Goal: Communication & Community: Answer question/provide support

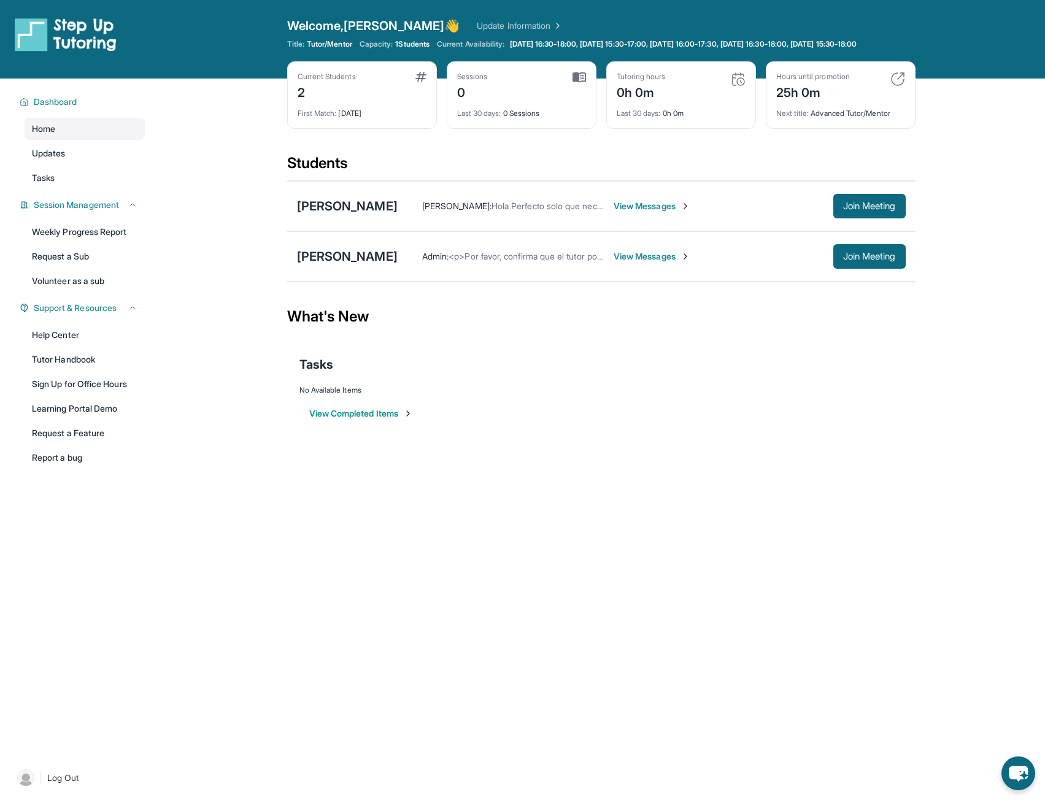
click at [641, 212] on span "View Messages" at bounding box center [652, 206] width 77 height 12
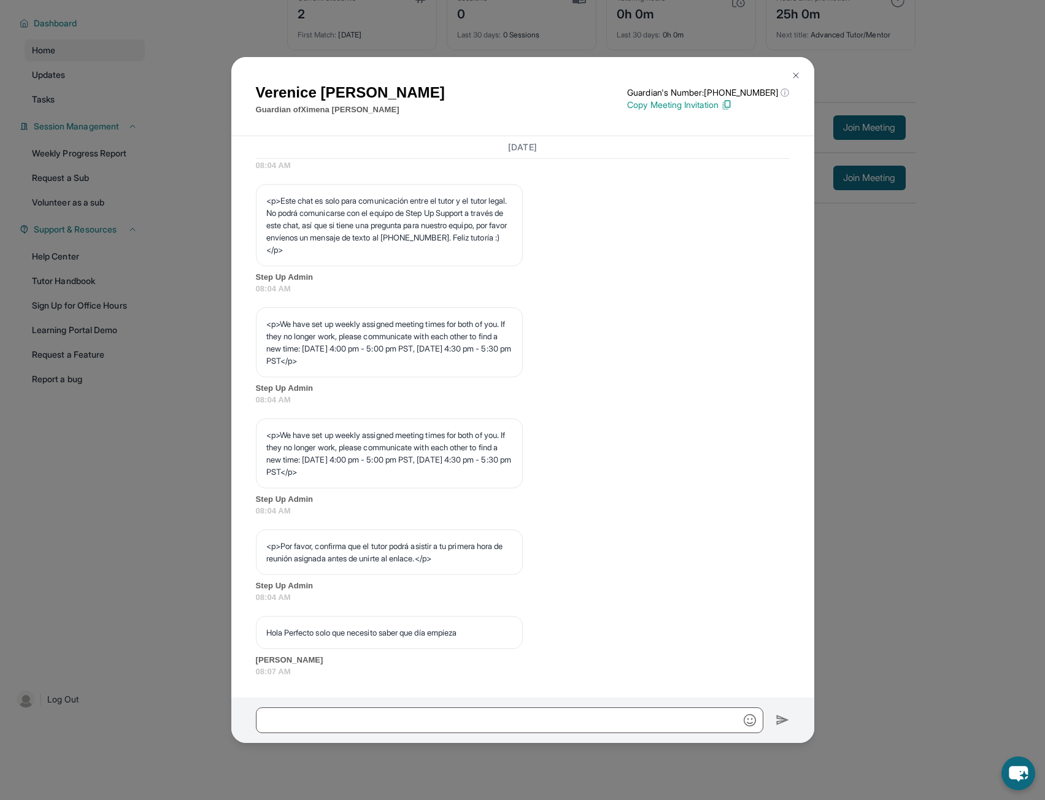
scroll to position [477, 0]
click at [798, 70] on button at bounding box center [795, 75] width 25 height 25
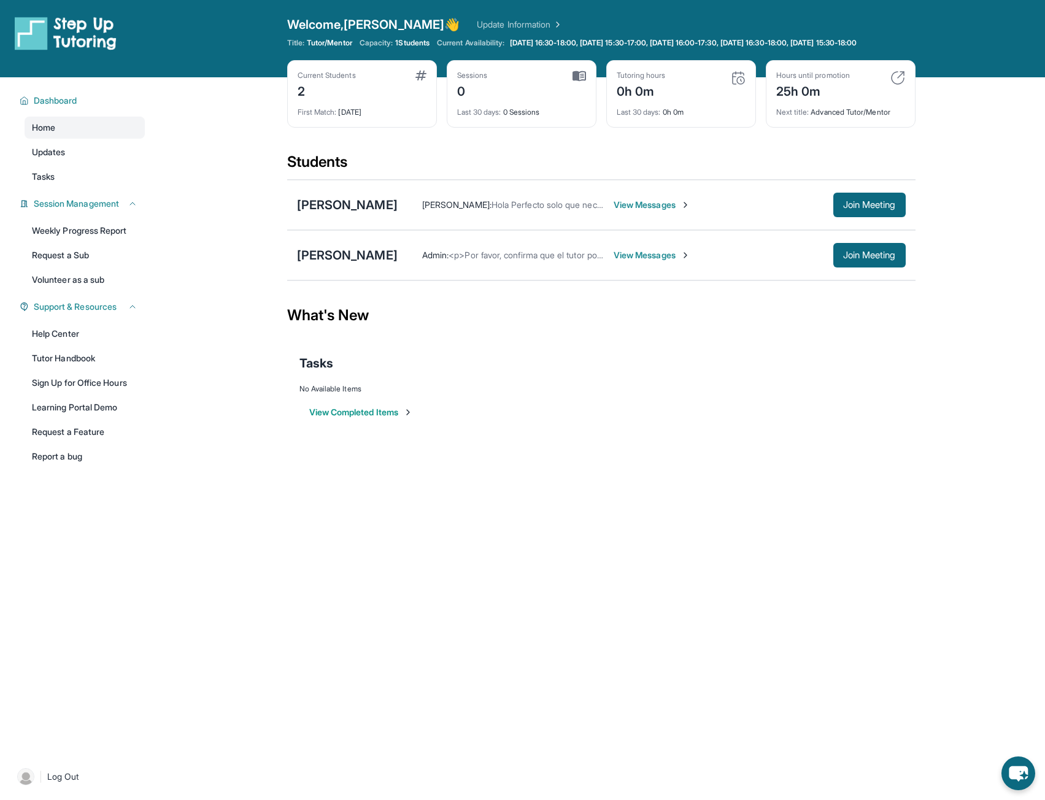
scroll to position [0, 0]
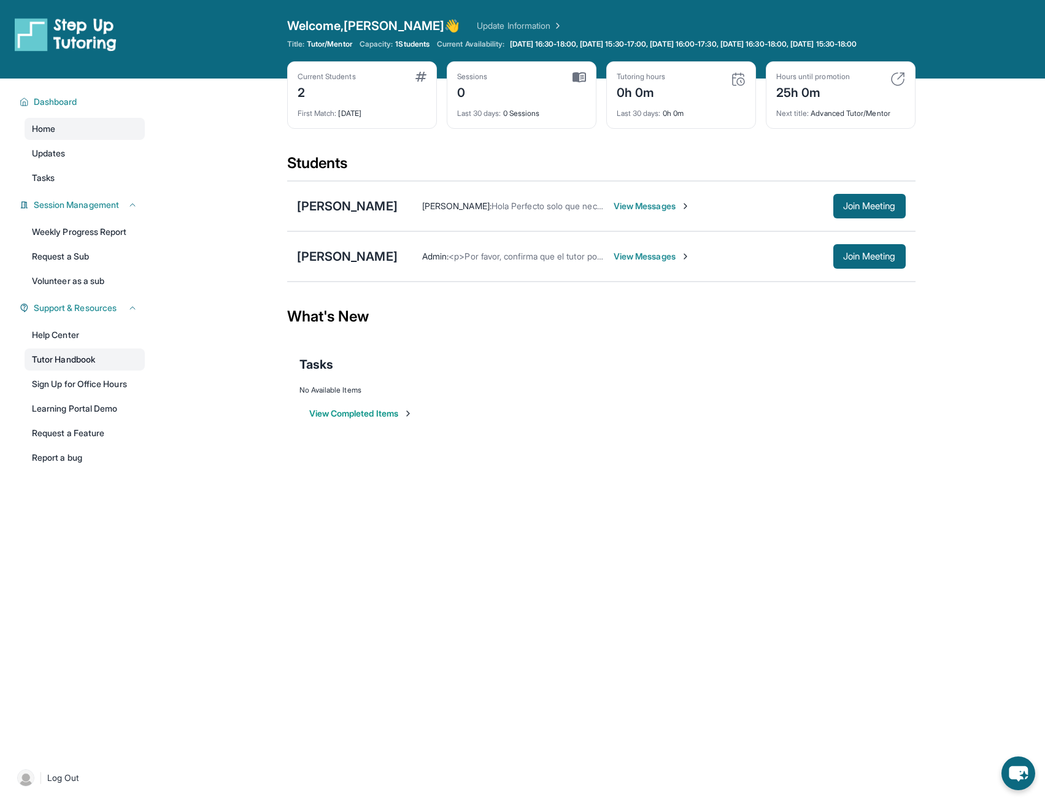
click at [74, 371] on link "Tutor Handbook" at bounding box center [85, 359] width 120 height 22
click at [663, 212] on span "View Messages" at bounding box center [652, 206] width 77 height 12
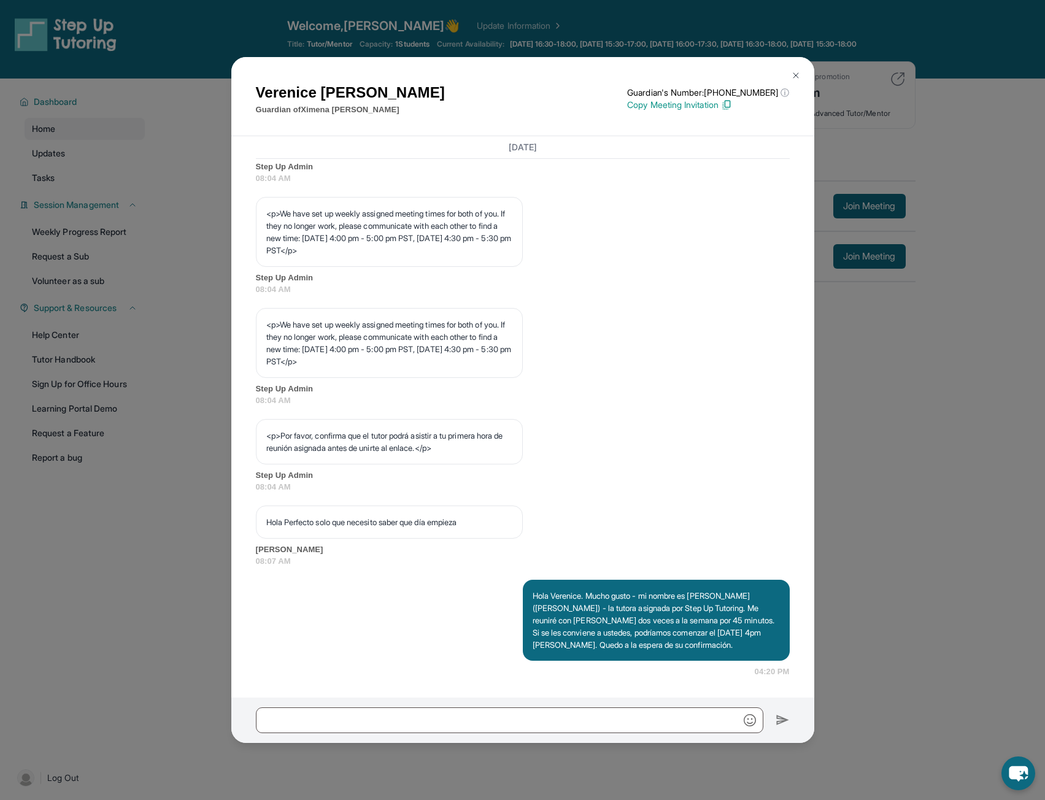
scroll to position [599, 0]
click at [799, 72] on img at bounding box center [796, 76] width 10 height 10
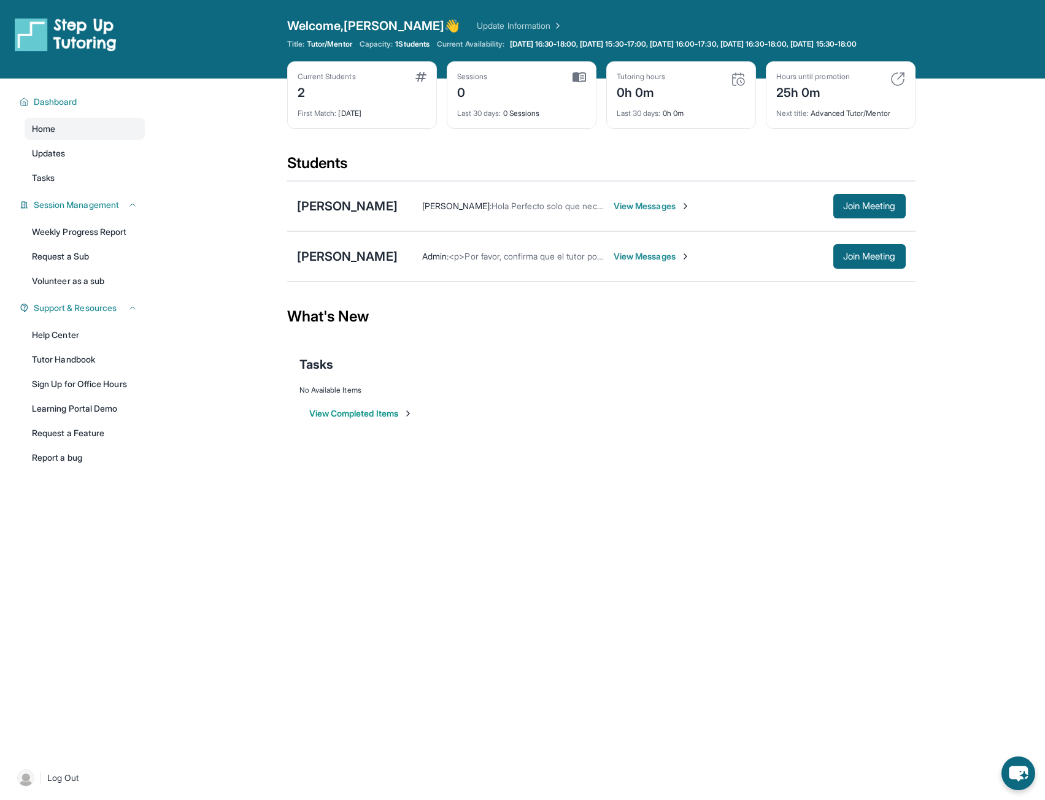
click at [660, 263] on span "View Messages" at bounding box center [652, 256] width 77 height 12
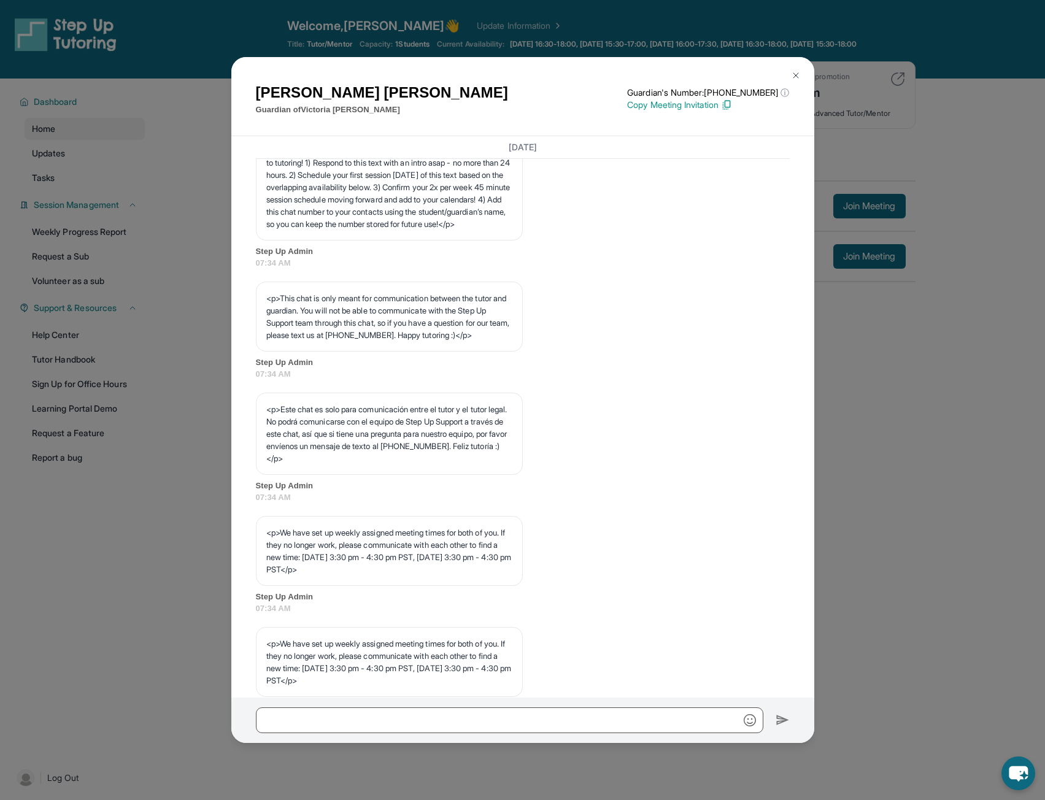
scroll to position [391, 0]
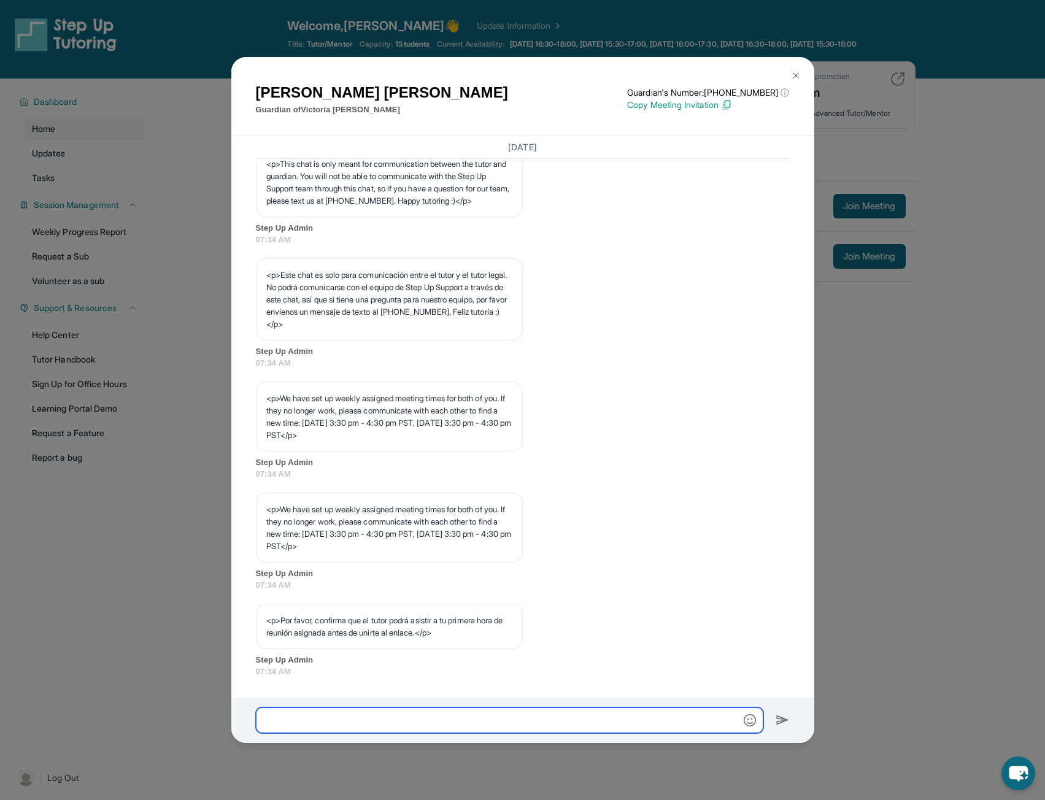
click at [426, 713] on input "text" at bounding box center [509, 720] width 507 height 26
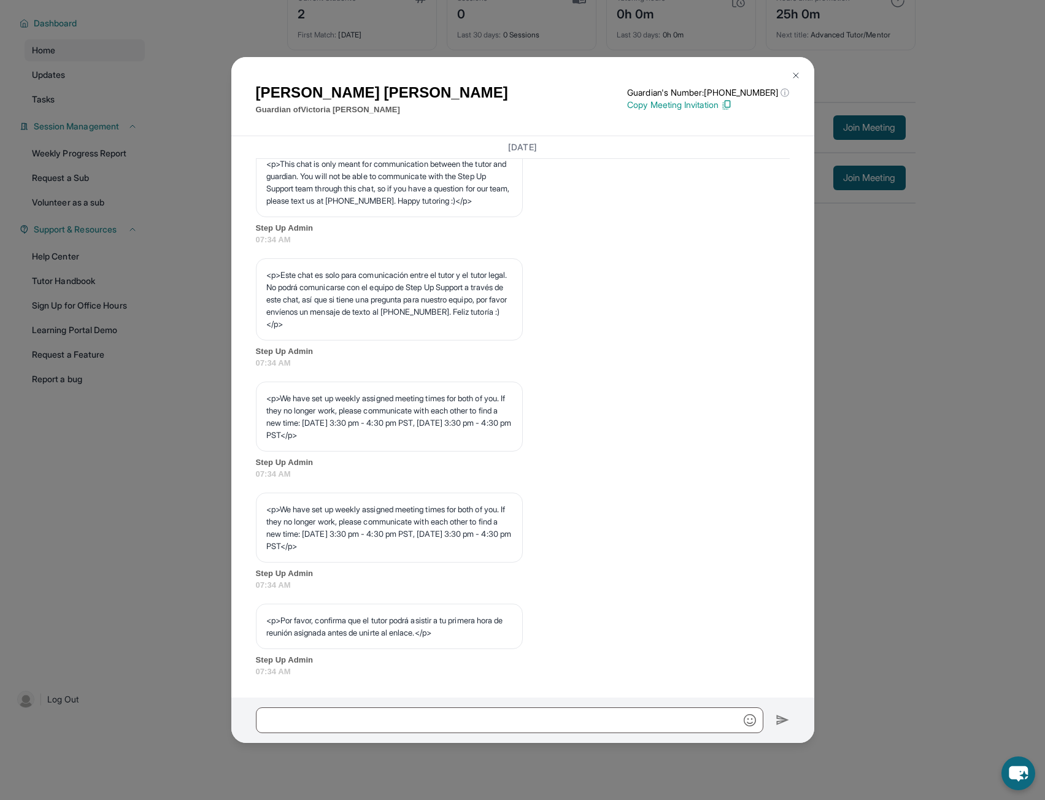
click at [800, 72] on img at bounding box center [796, 76] width 10 height 10
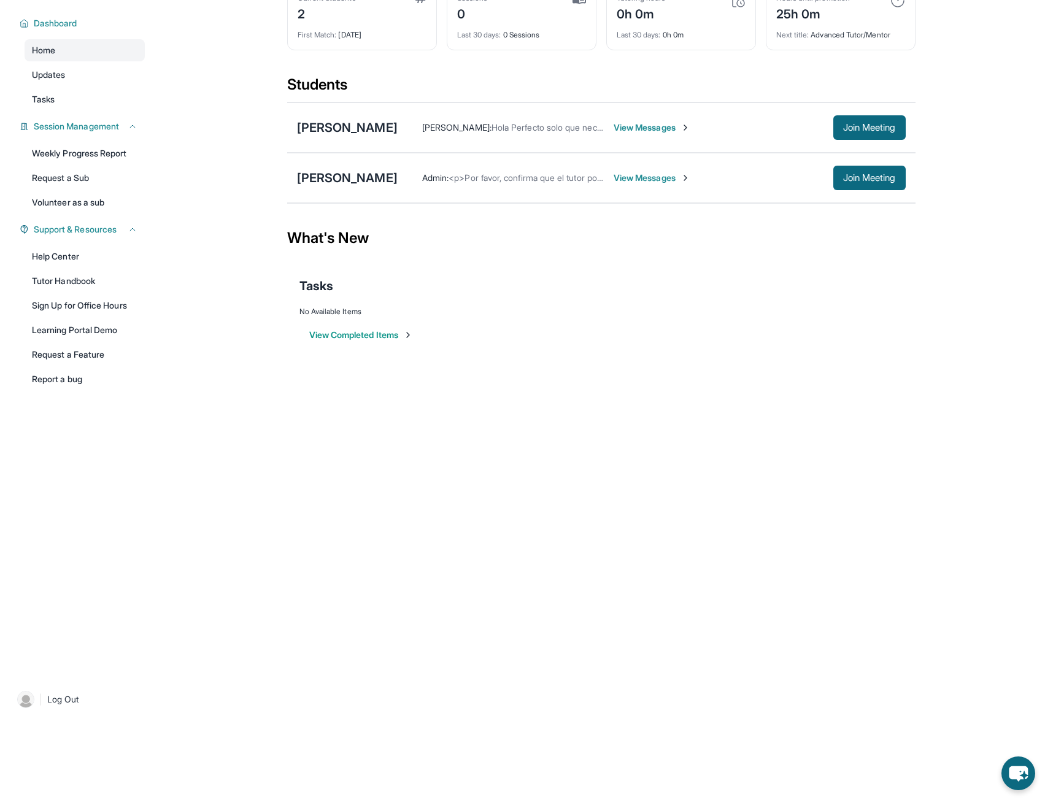
click at [622, 126] on span "View Messages" at bounding box center [652, 127] width 77 height 12
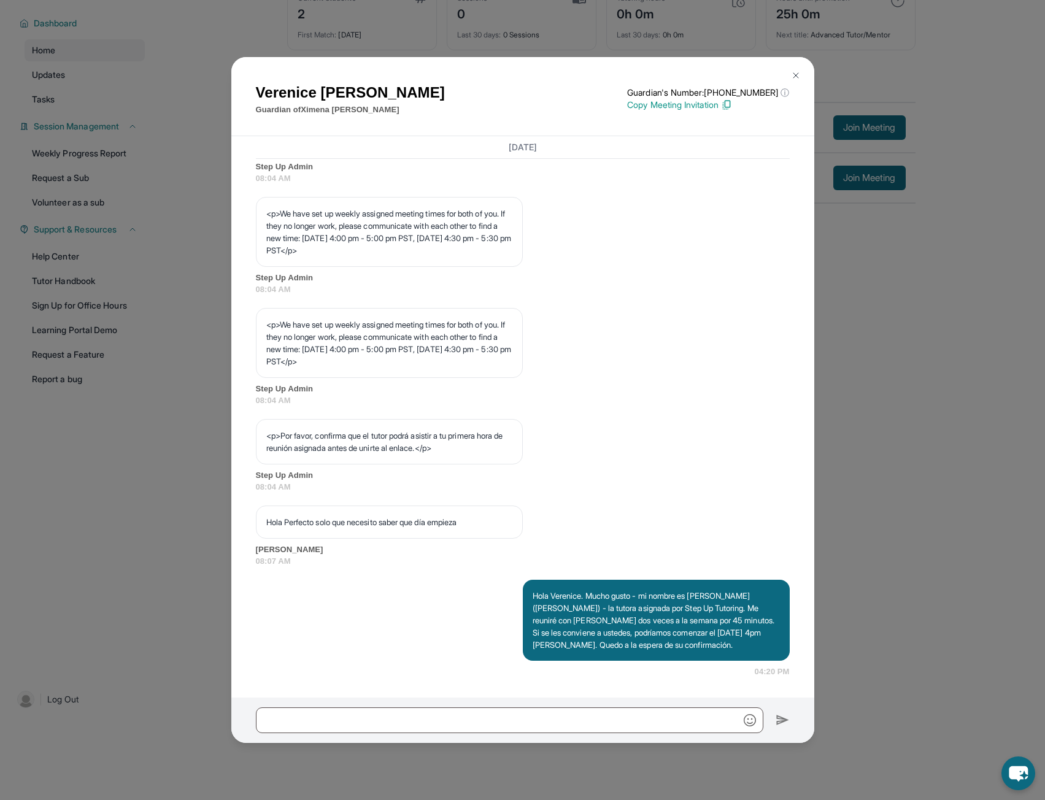
scroll to position [599, 0]
drag, startPoint x: 529, startPoint y: 582, endPoint x: 602, endPoint y: 646, distance: 97.4
click at [602, 646] on p "Hola Verenice. Mucho gusto - mi nombre es [PERSON_NAME] ([PERSON_NAME]) - la tu…" at bounding box center [656, 620] width 247 height 61
copy p "Hola Verenice. Mucho gusto - mi nombre es [PERSON_NAME] ([PERSON_NAME]) - la tu…"
click at [796, 72] on img at bounding box center [796, 76] width 10 height 10
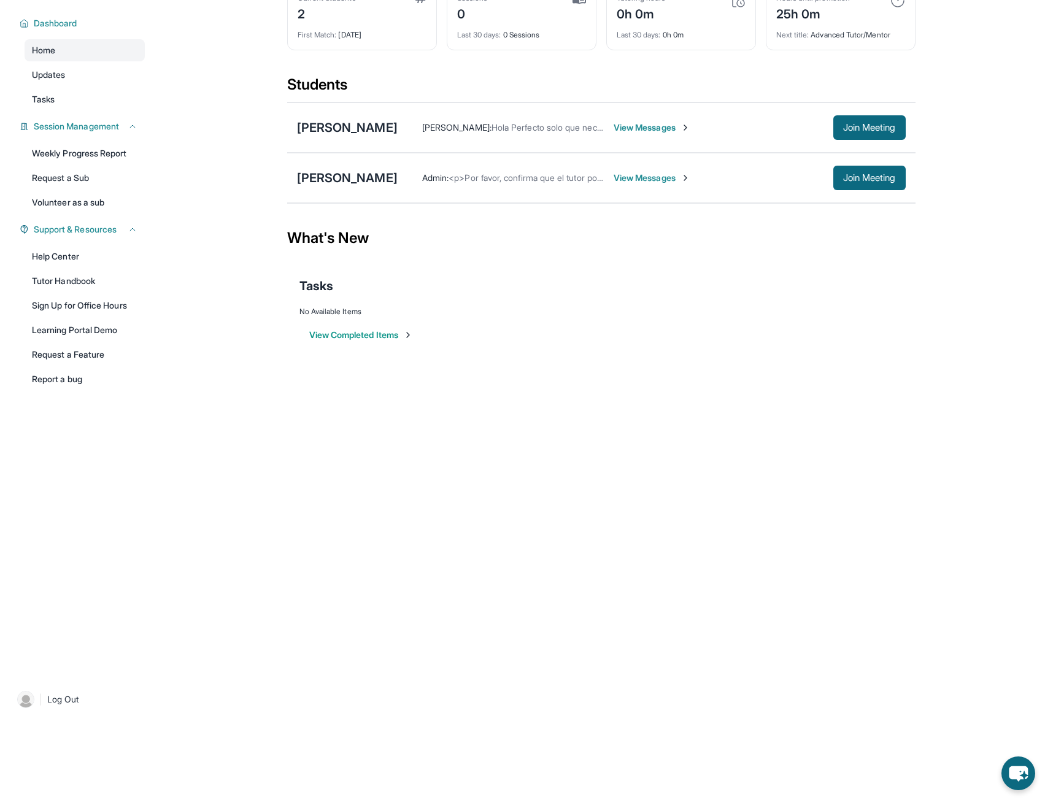
click at [668, 179] on span "View Messages" at bounding box center [652, 178] width 77 height 12
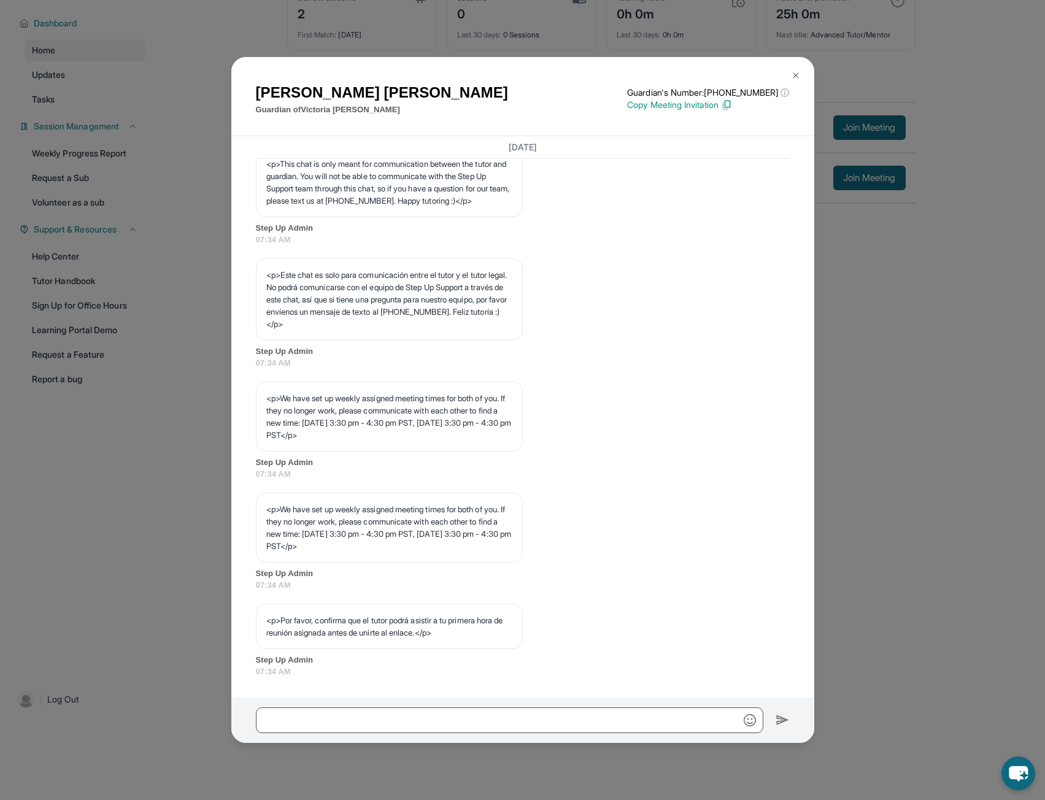
scroll to position [391, 0]
click at [430, 729] on input "text" at bounding box center [509, 720] width 507 height 26
paste input "**********"
type input "**********"
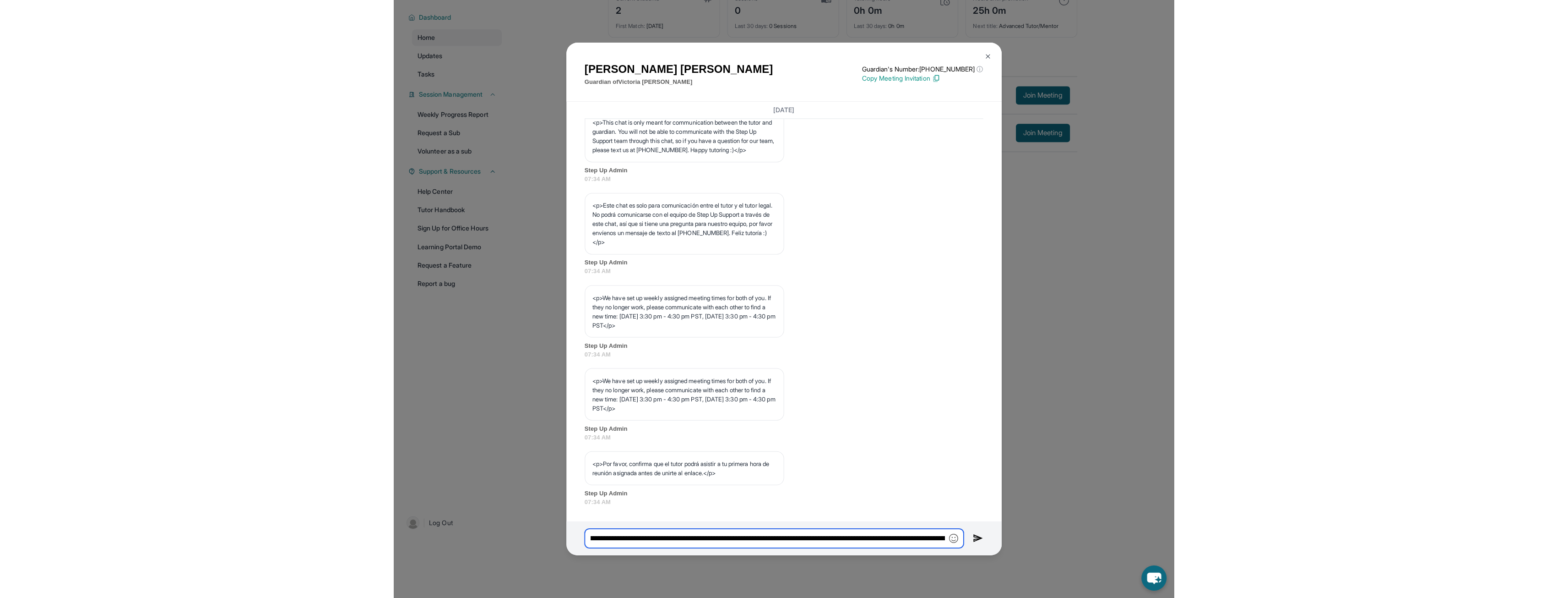
scroll to position [0, 0]
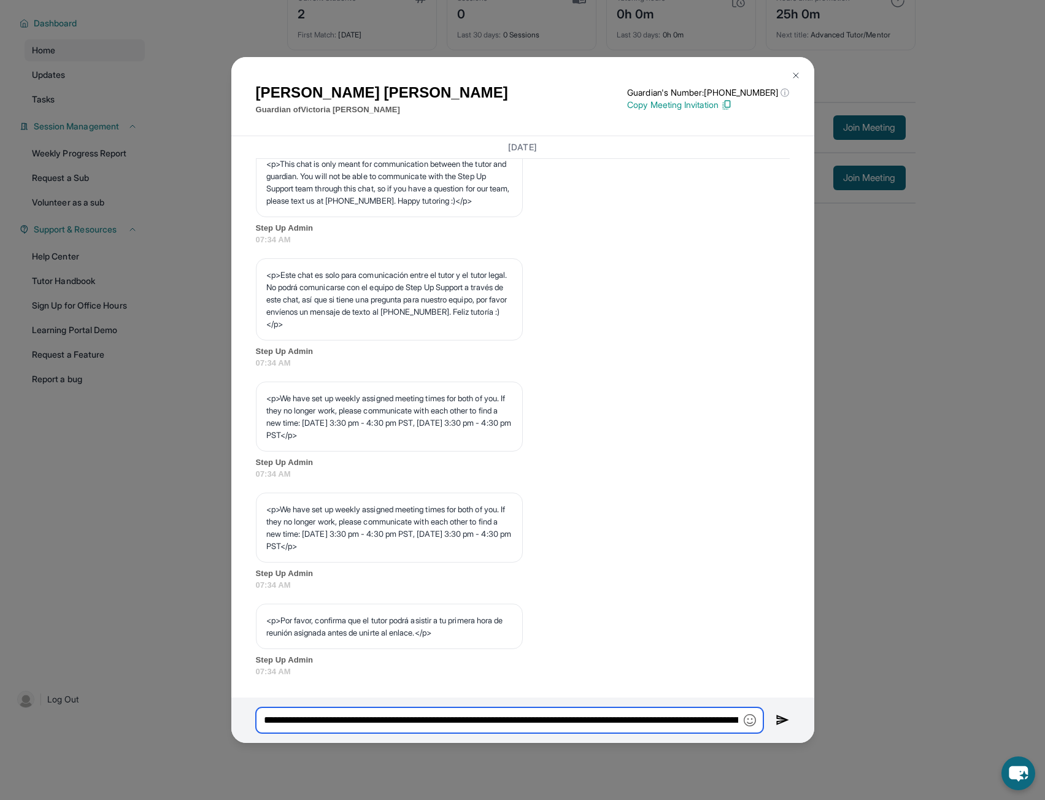
drag, startPoint x: 569, startPoint y: 722, endPoint x: 138, endPoint y: 718, distance: 430.7
click at [138, 718] on div "[PERSON_NAME] Guardian of [PERSON_NAME] Guardian's Number: [PHONE_NUMBER] ⓘ Thi…" at bounding box center [522, 400] width 1045 height 800
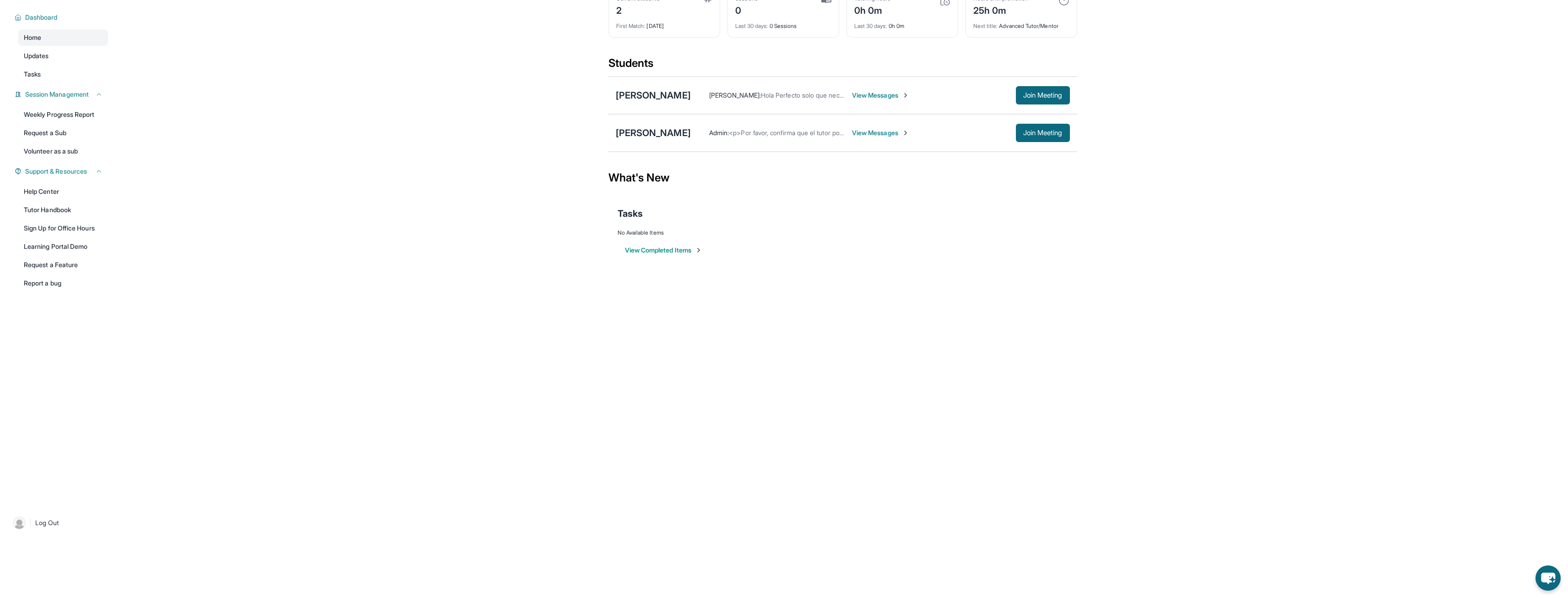
click at [786, 134] on span "View Messages" at bounding box center [881, 133] width 57 height 9
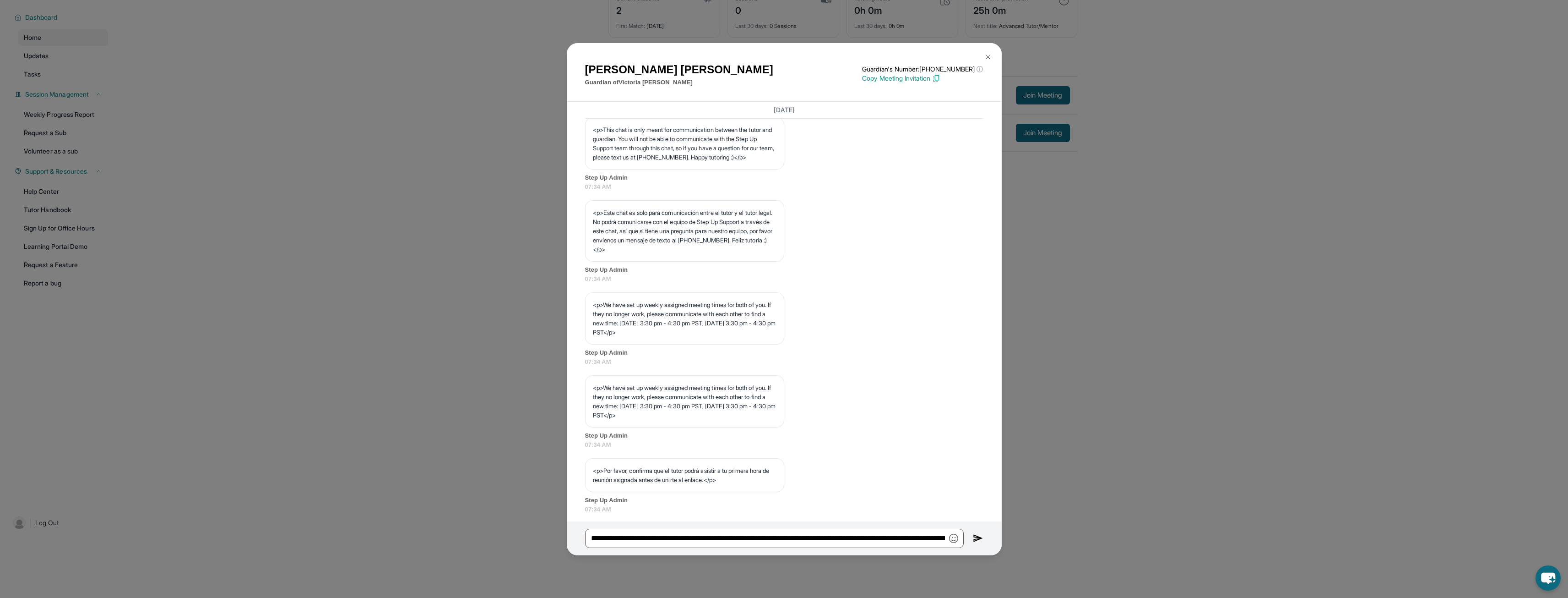
scroll to position [291, 0]
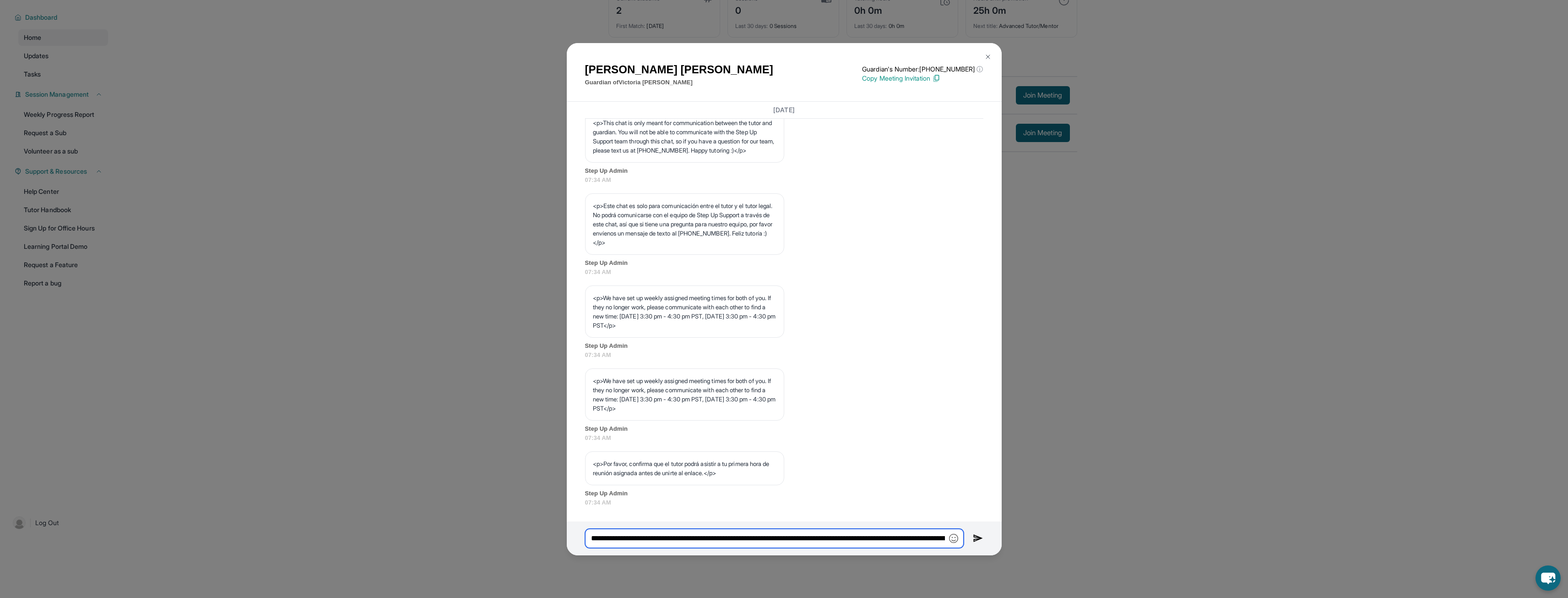
click at [622, 540] on input "**********" at bounding box center [774, 538] width 378 height 19
click at [622, 540] on input "**********" at bounding box center [774, 538] width 378 height 19
drag, startPoint x: 863, startPoint y: 538, endPoint x: 679, endPoint y: 538, distance: 184.0
click at [679, 538] on input "**********" at bounding box center [774, 538] width 378 height 19
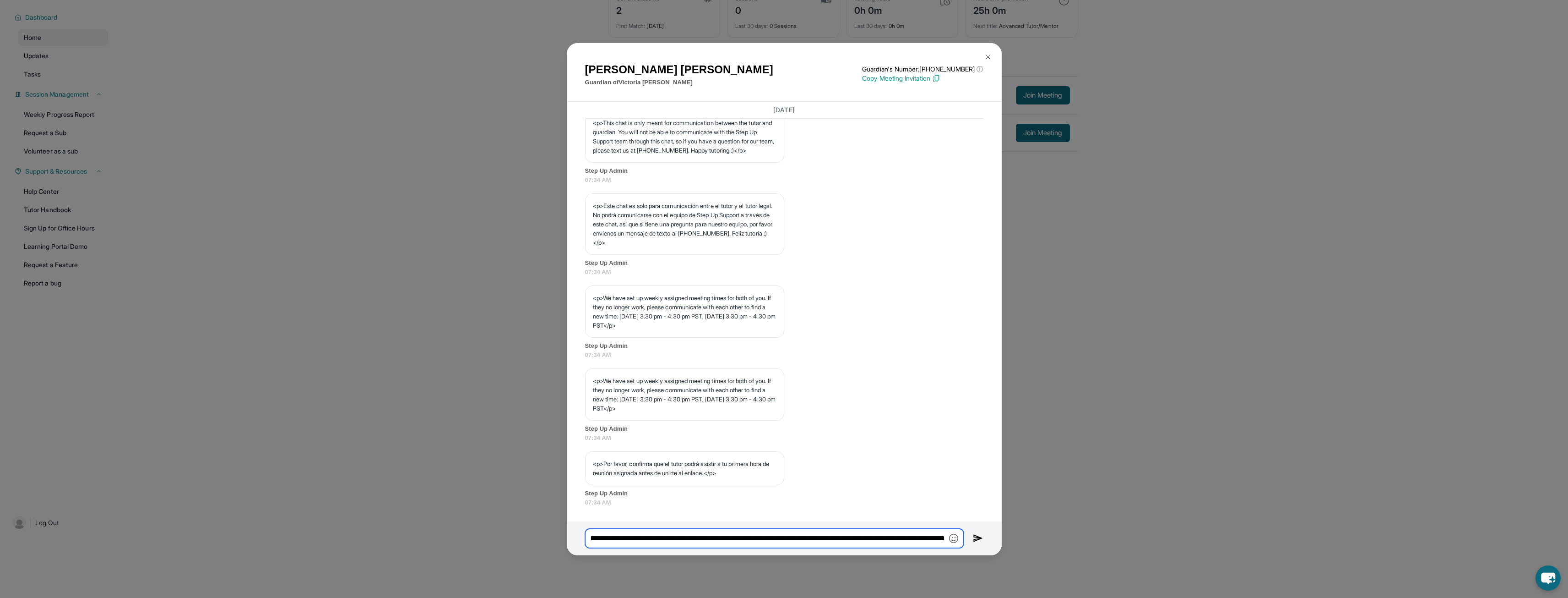
click at [663, 536] on input "**********" at bounding box center [774, 538] width 378 height 19
drag, startPoint x: 606, startPoint y: 537, endPoint x: 858, endPoint y: 544, distance: 252.1
click at [786, 544] on input "**********" at bounding box center [774, 538] width 378 height 19
click at [786, 539] on input "**********" at bounding box center [774, 538] width 378 height 19
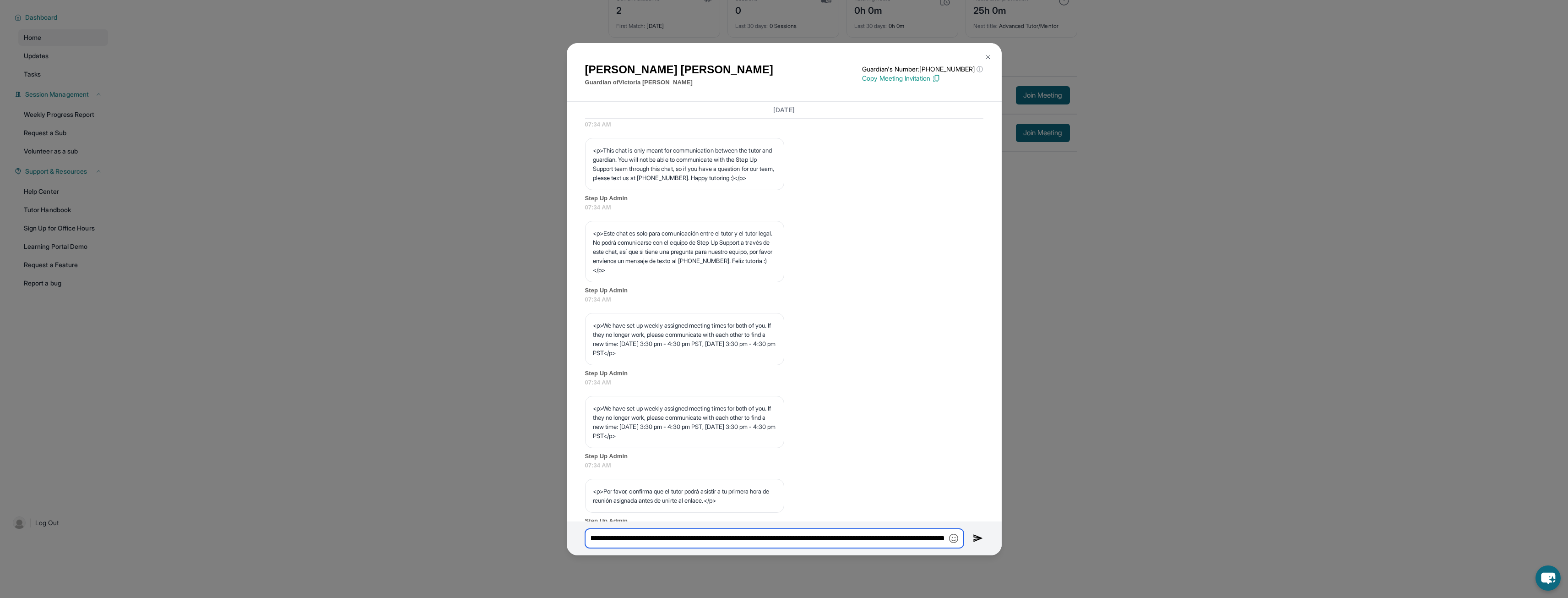
scroll to position [0, 511]
click at [786, 537] on input "**********" at bounding box center [774, 538] width 378 height 19
drag, startPoint x: 874, startPoint y: 536, endPoint x: 876, endPoint y: 541, distance: 5.4
click at [786, 541] on input "**********" at bounding box center [774, 538] width 378 height 19
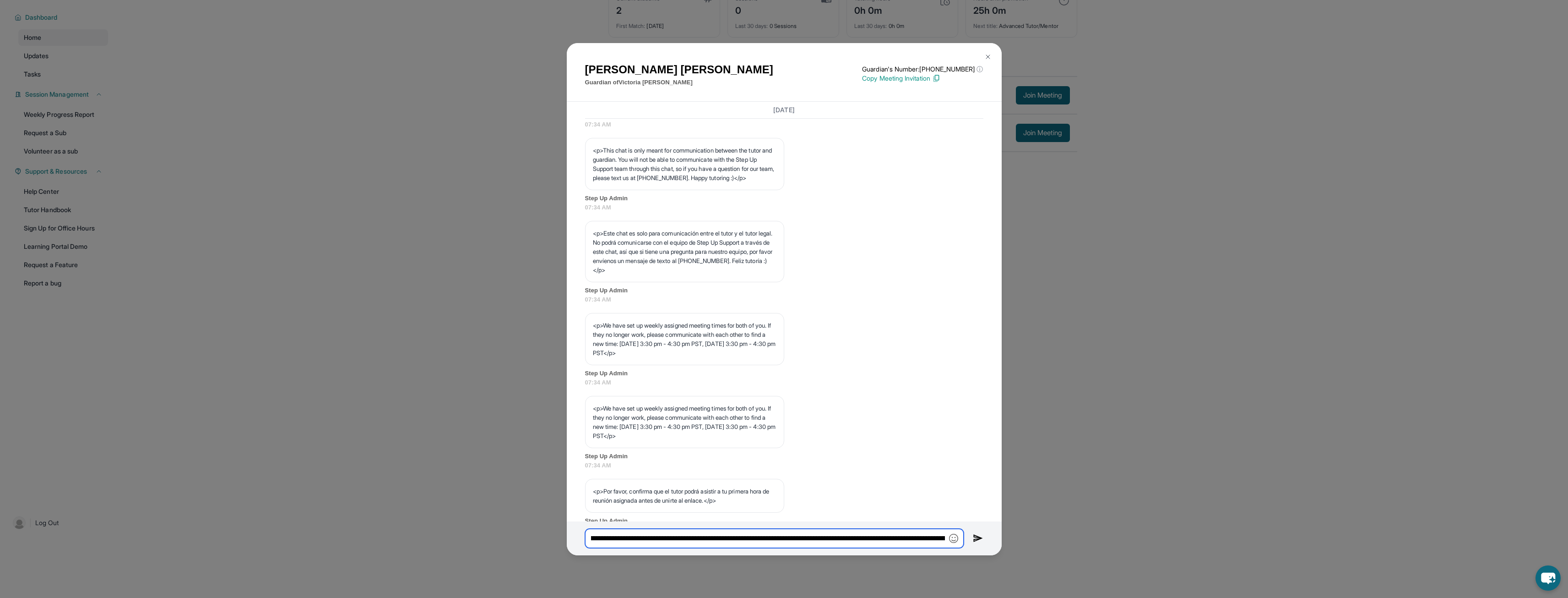
click at [786, 539] on input "**********" at bounding box center [774, 538] width 378 height 19
drag, startPoint x: 860, startPoint y: 530, endPoint x: 920, endPoint y: 536, distance: 60.3
click at [786, 536] on input "**********" at bounding box center [774, 538] width 378 height 19
click at [786, 538] on input "**********" at bounding box center [774, 538] width 378 height 19
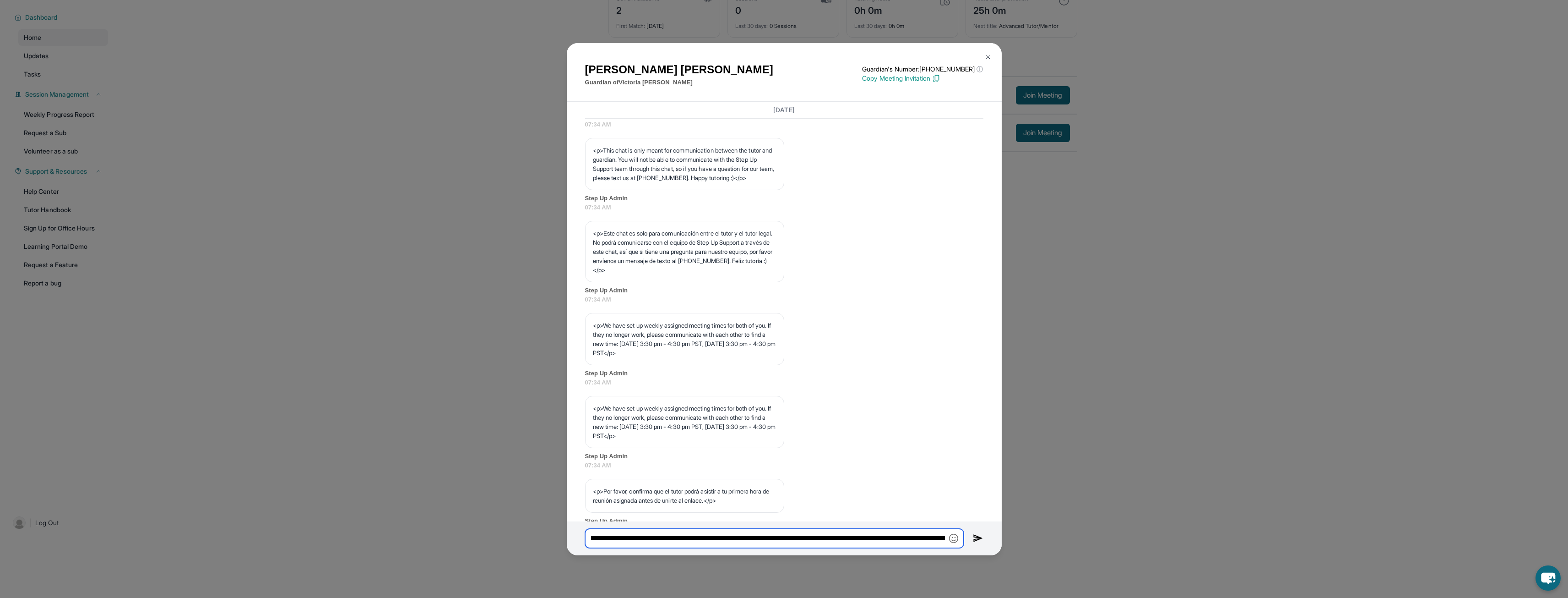
scroll to position [0, 0]
drag, startPoint x: 943, startPoint y: 538, endPoint x: 578, endPoint y: 552, distance: 365.3
click at [578, 552] on div "**********" at bounding box center [784, 538] width 435 height 34
click at [679, 540] on input "**********" at bounding box center [774, 538] width 378 height 19
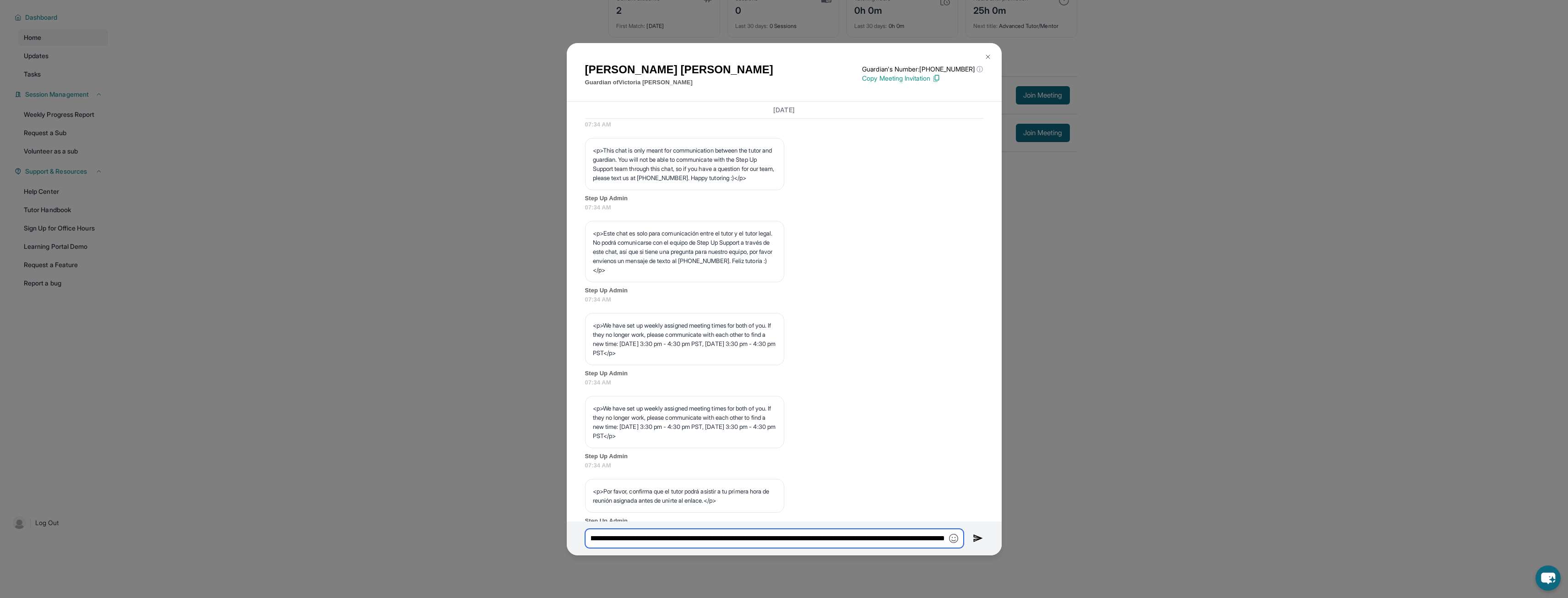
drag, startPoint x: 701, startPoint y: 541, endPoint x: 905, endPoint y: 535, distance: 204.1
click at [786, 535] on input "**********" at bounding box center [774, 538] width 378 height 19
type input "**********"
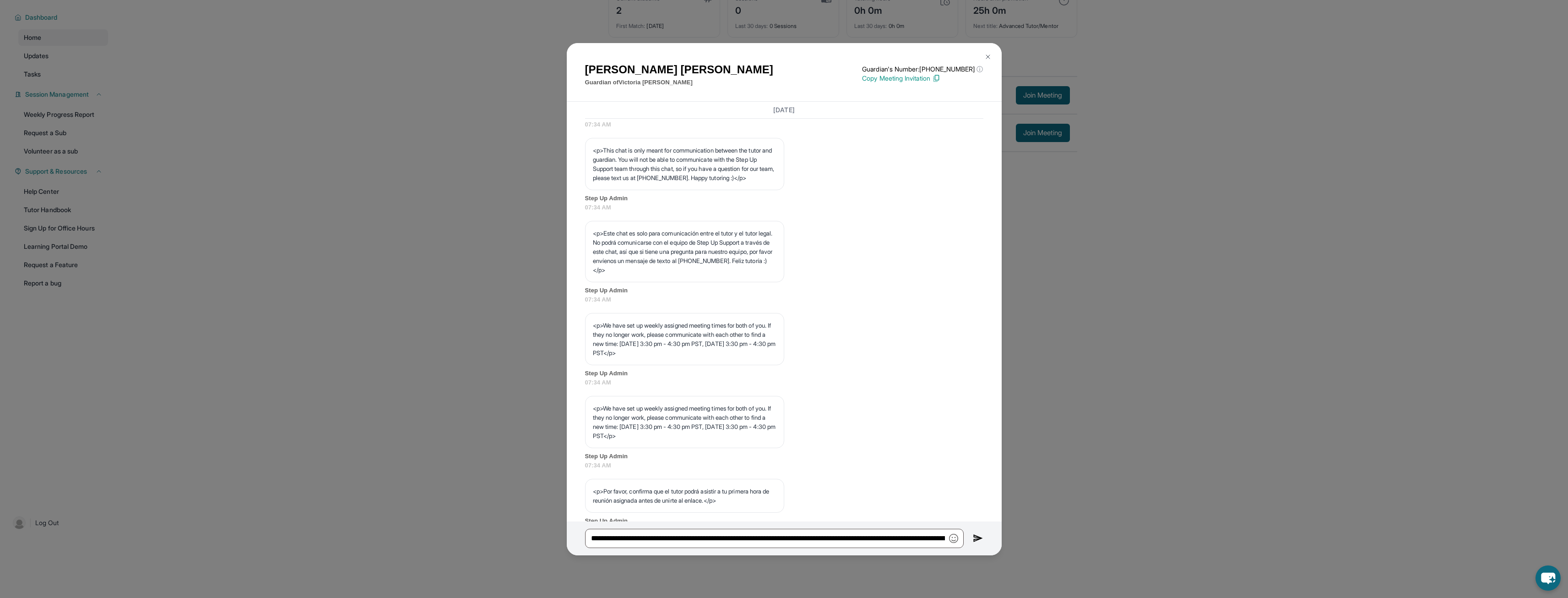
click at [786, 541] on img at bounding box center [978, 538] width 10 height 11
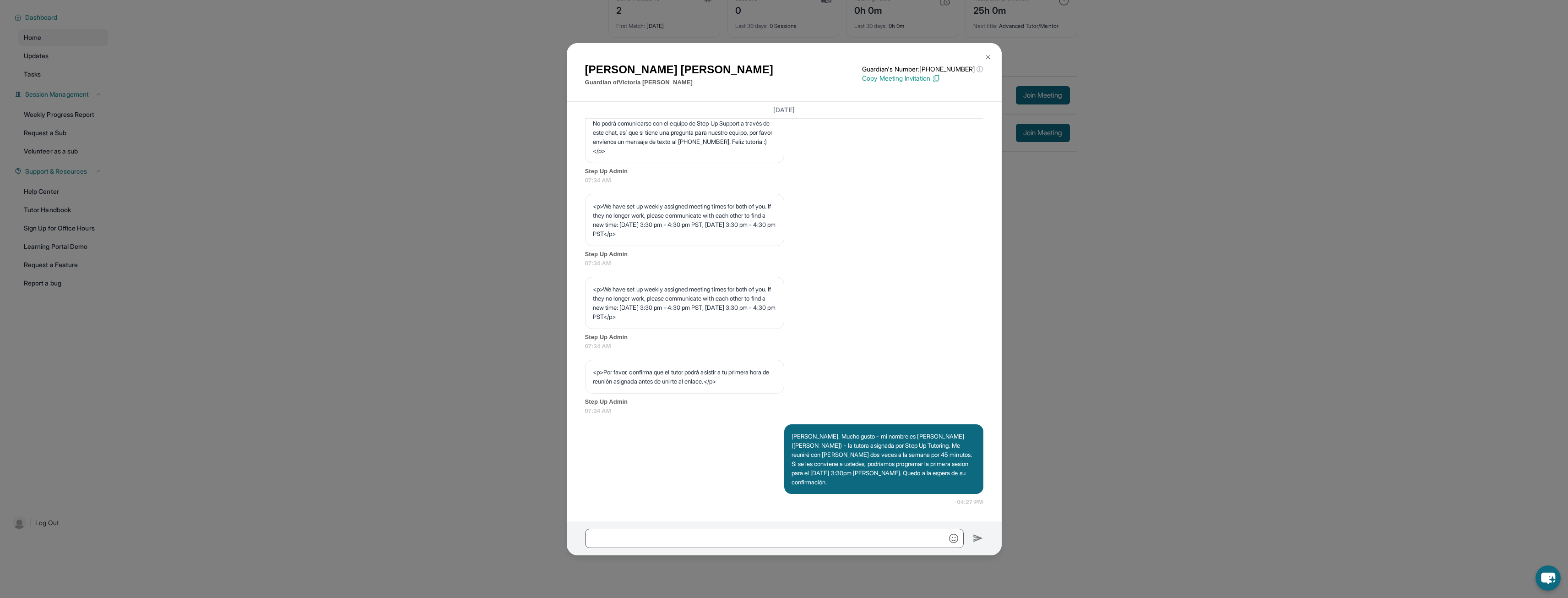
scroll to position [383, 0]
click at [786, 55] on img at bounding box center [988, 57] width 7 height 7
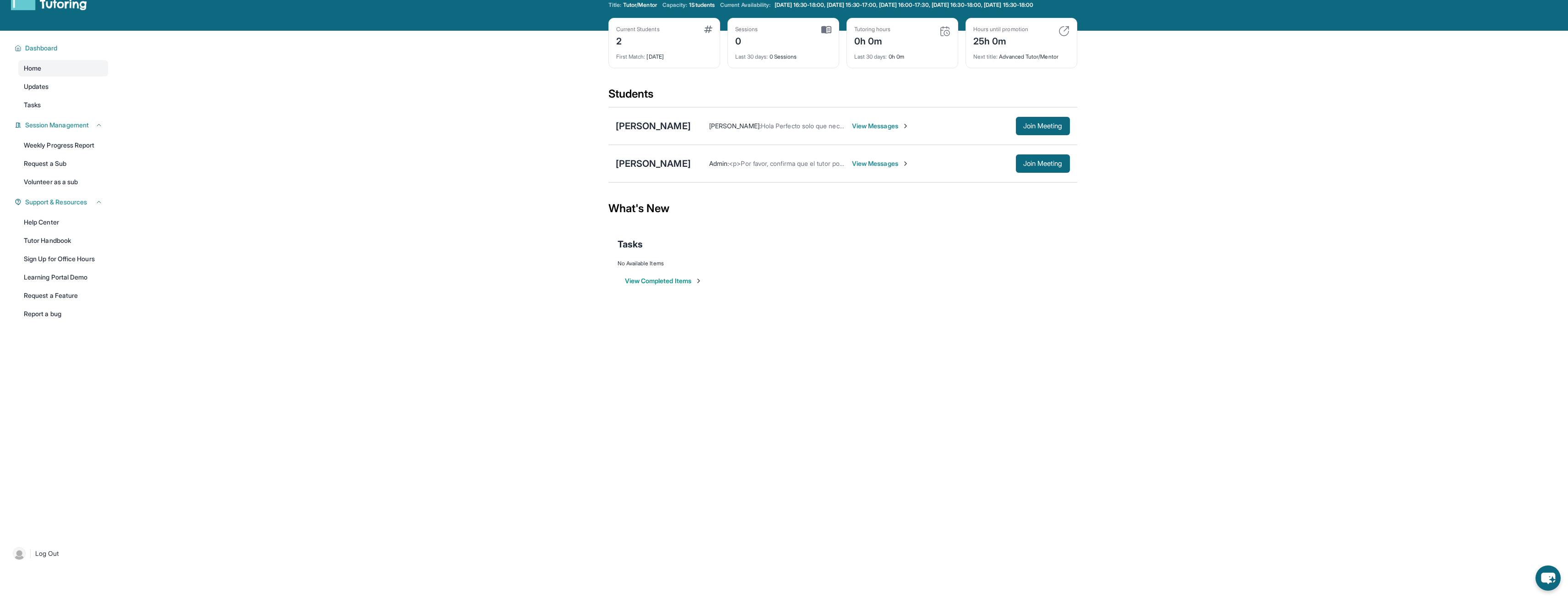
scroll to position [0, 0]
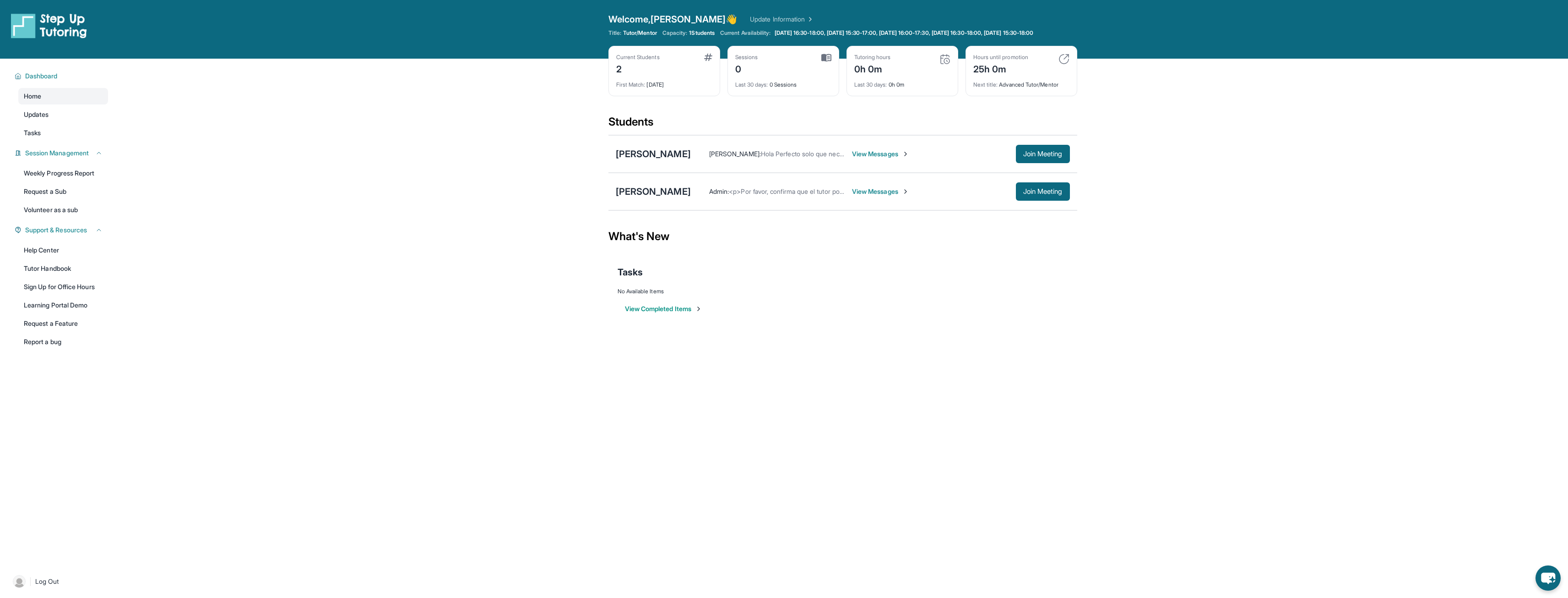
click at [786, 62] on img at bounding box center [826, 57] width 10 height 8
click at [786, 158] on span "View Messages" at bounding box center [881, 154] width 57 height 9
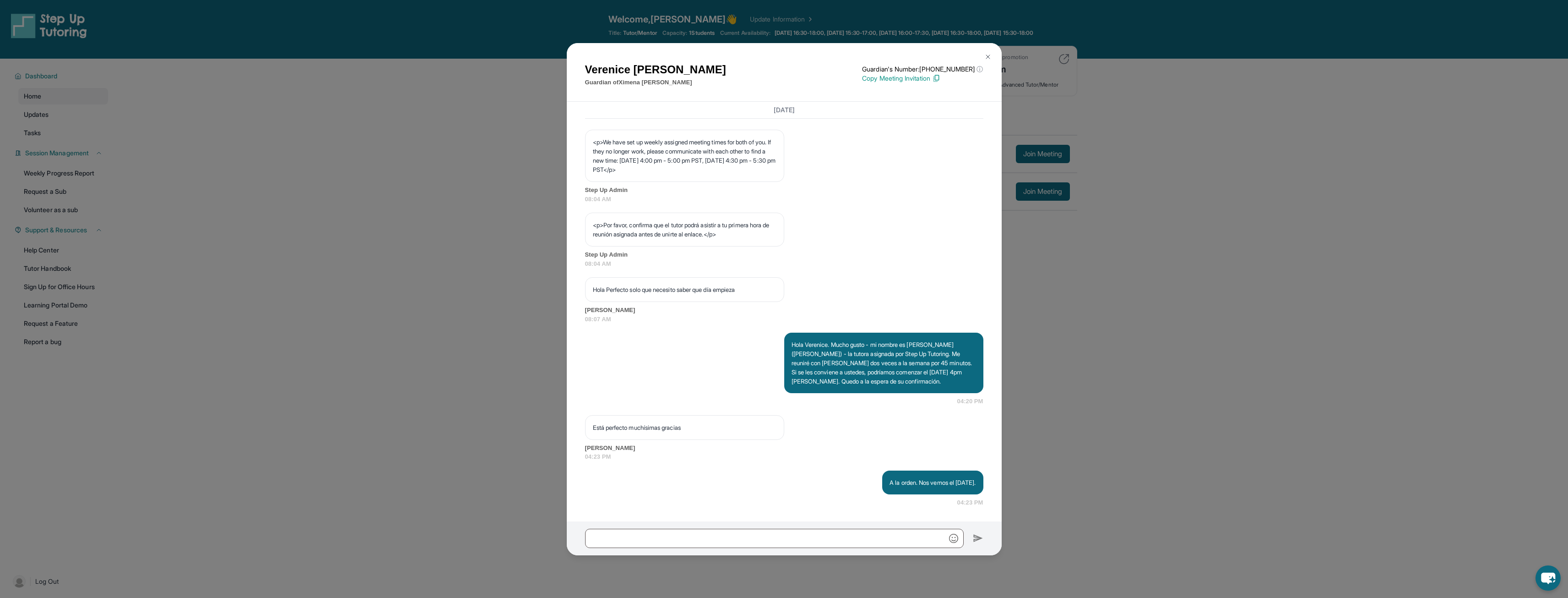
scroll to position [548, 0]
click at [786, 54] on img at bounding box center [988, 57] width 7 height 7
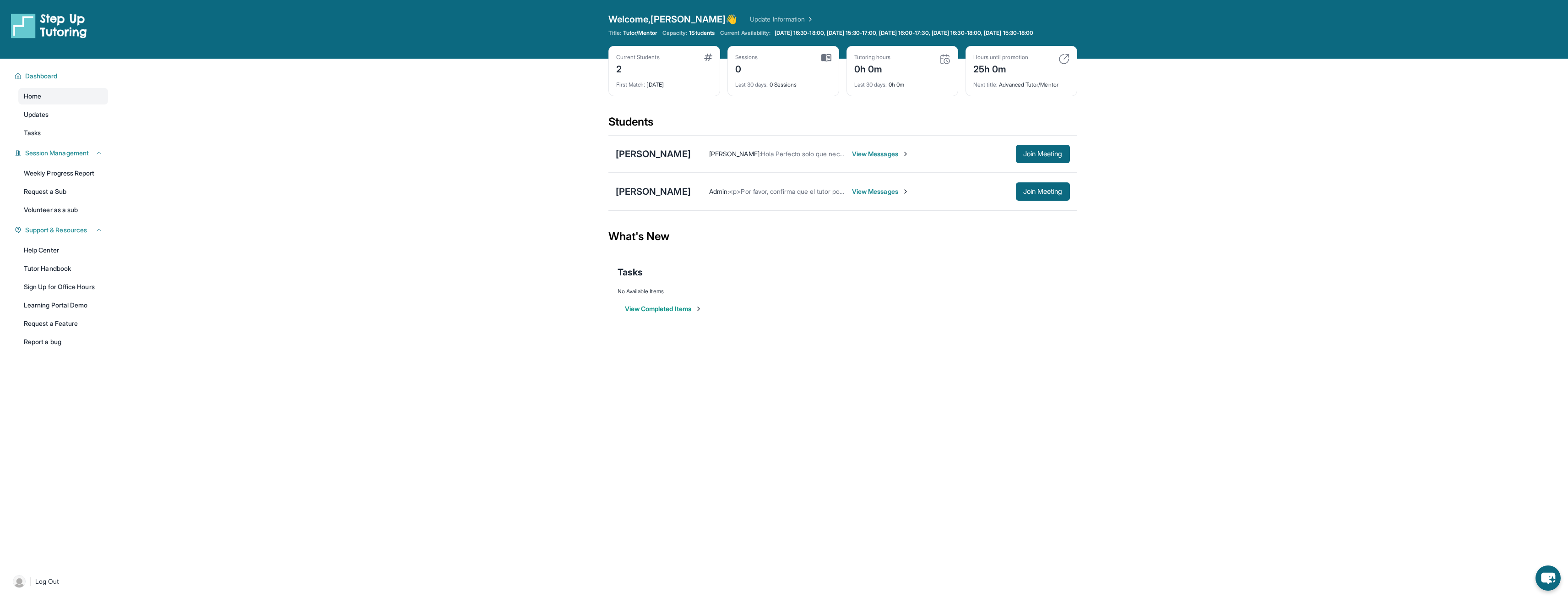
click at [786, 196] on span "View Messages" at bounding box center [881, 191] width 57 height 9
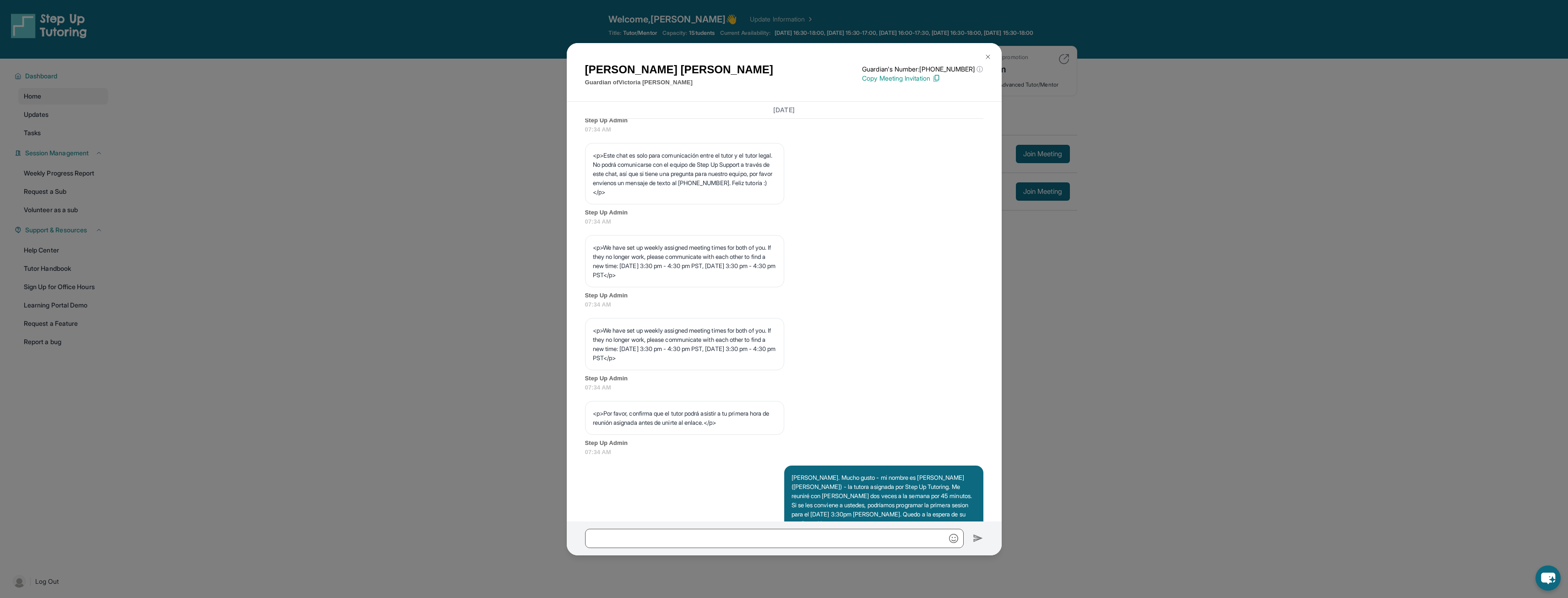
scroll to position [326, 0]
click at [786, 57] on img at bounding box center [988, 57] width 7 height 7
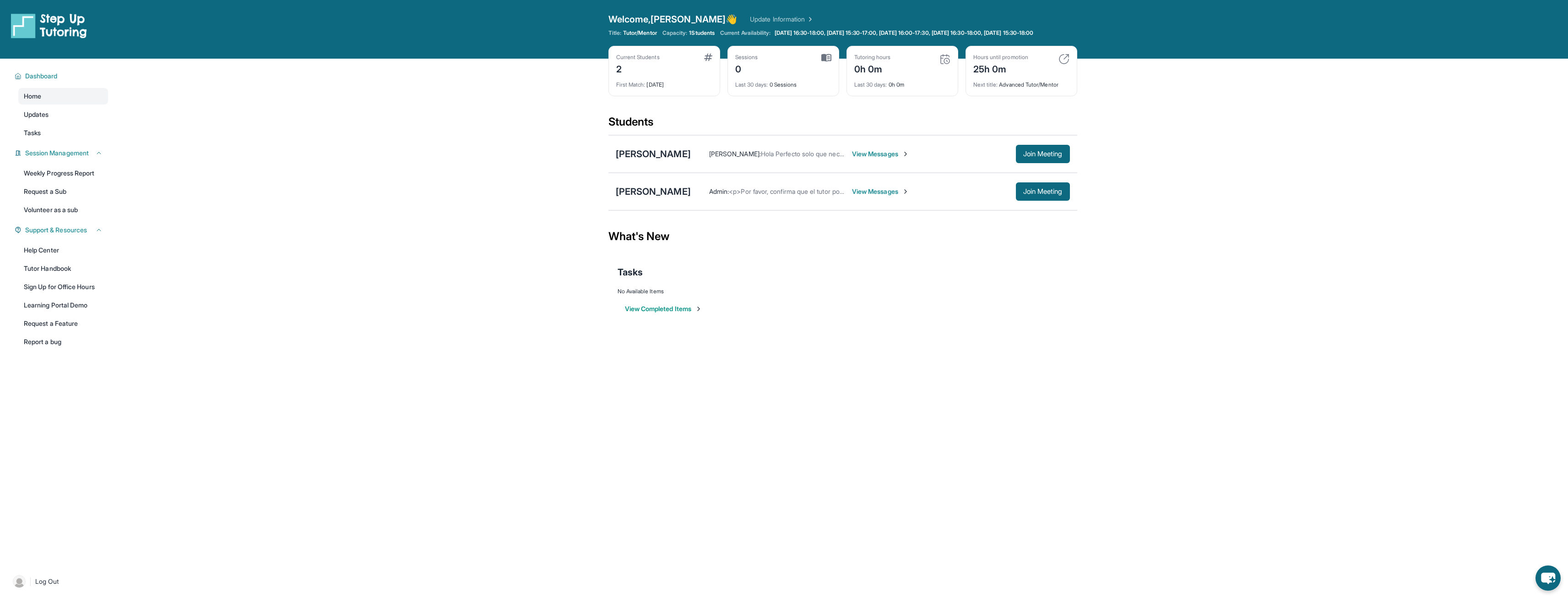
click at [786, 196] on span "View Messages" at bounding box center [881, 191] width 57 height 9
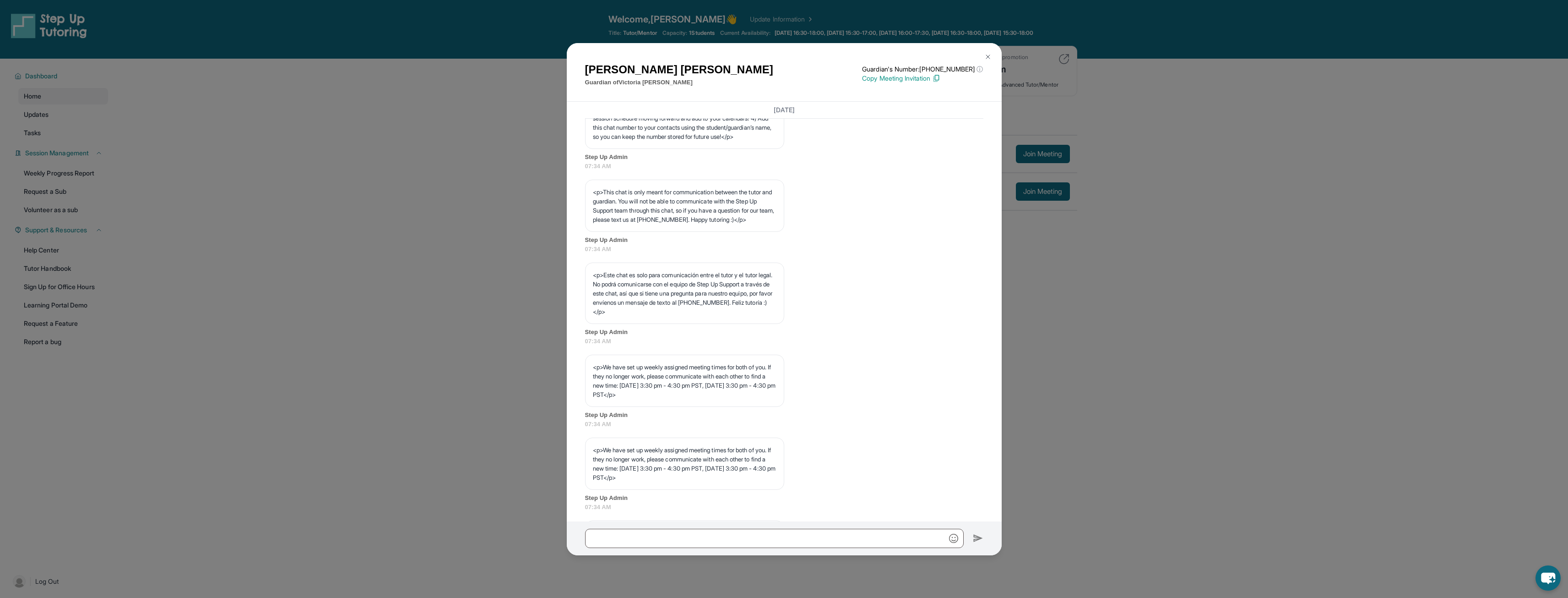
scroll to position [383, 0]
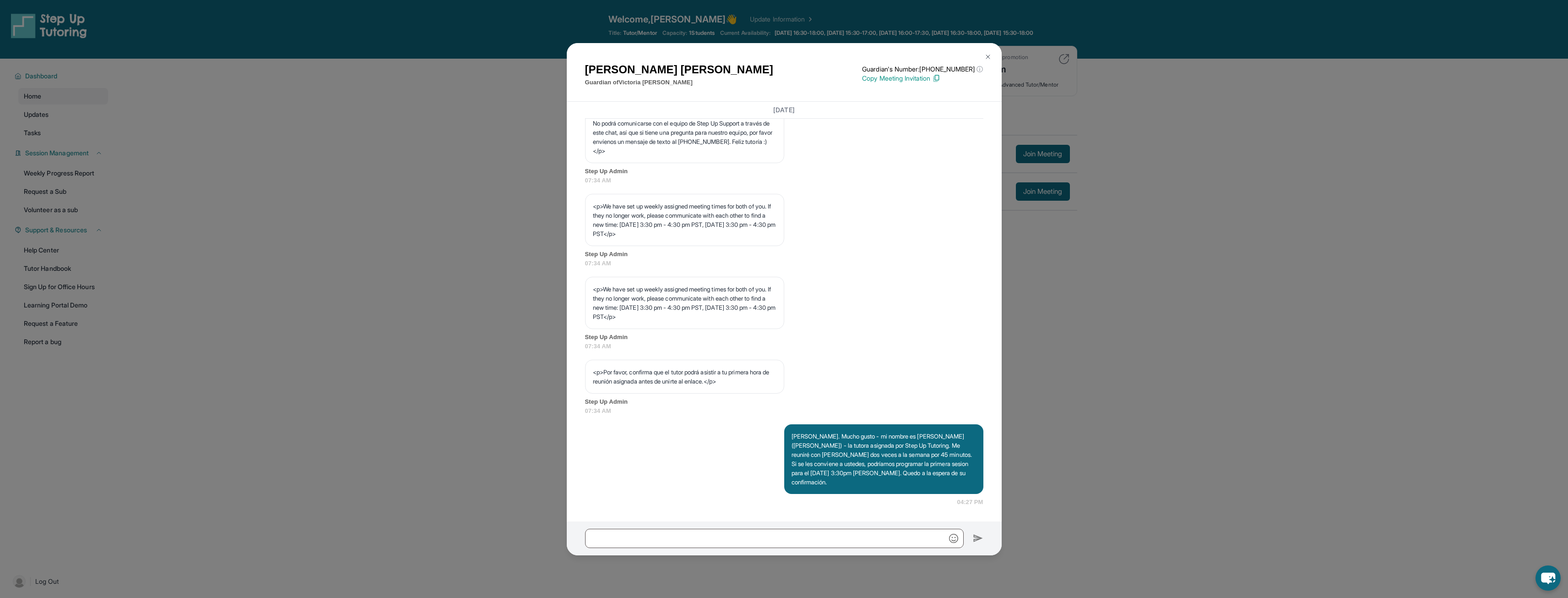
click at [786, 53] on img at bounding box center [988, 57] width 7 height 7
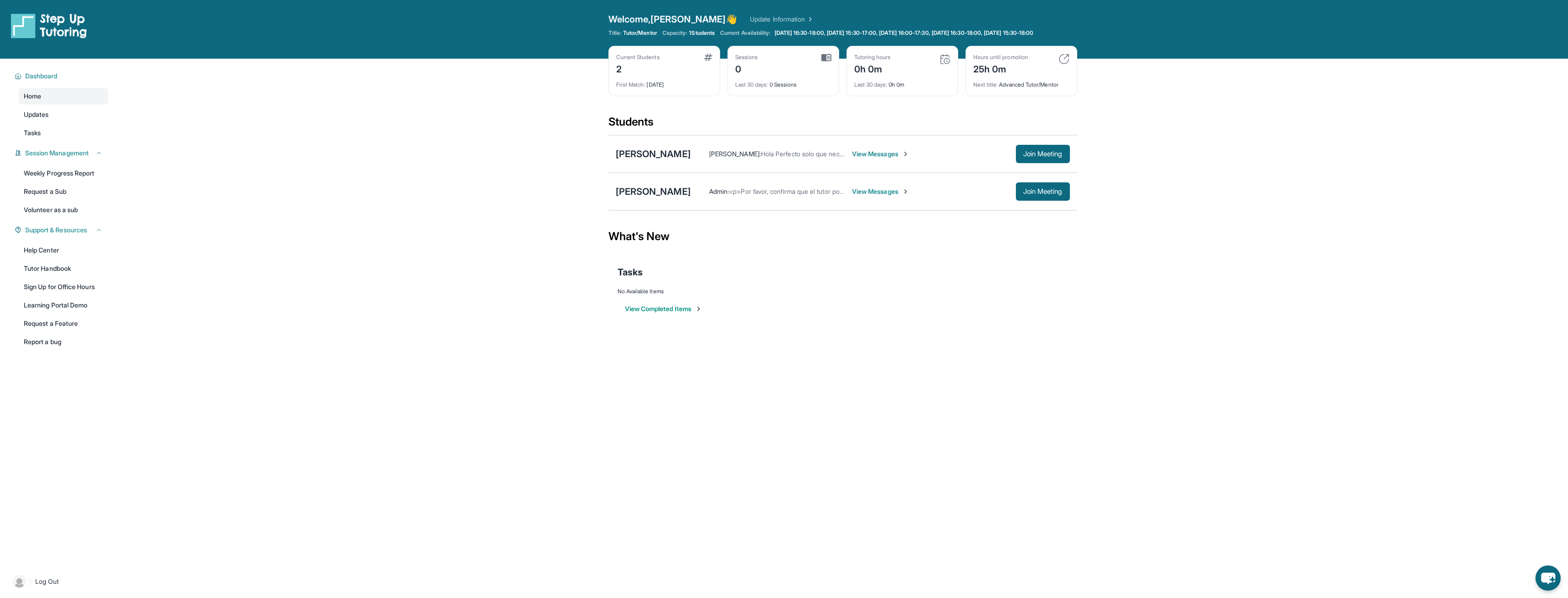
click at [786, 158] on span "View Messages" at bounding box center [881, 154] width 57 height 9
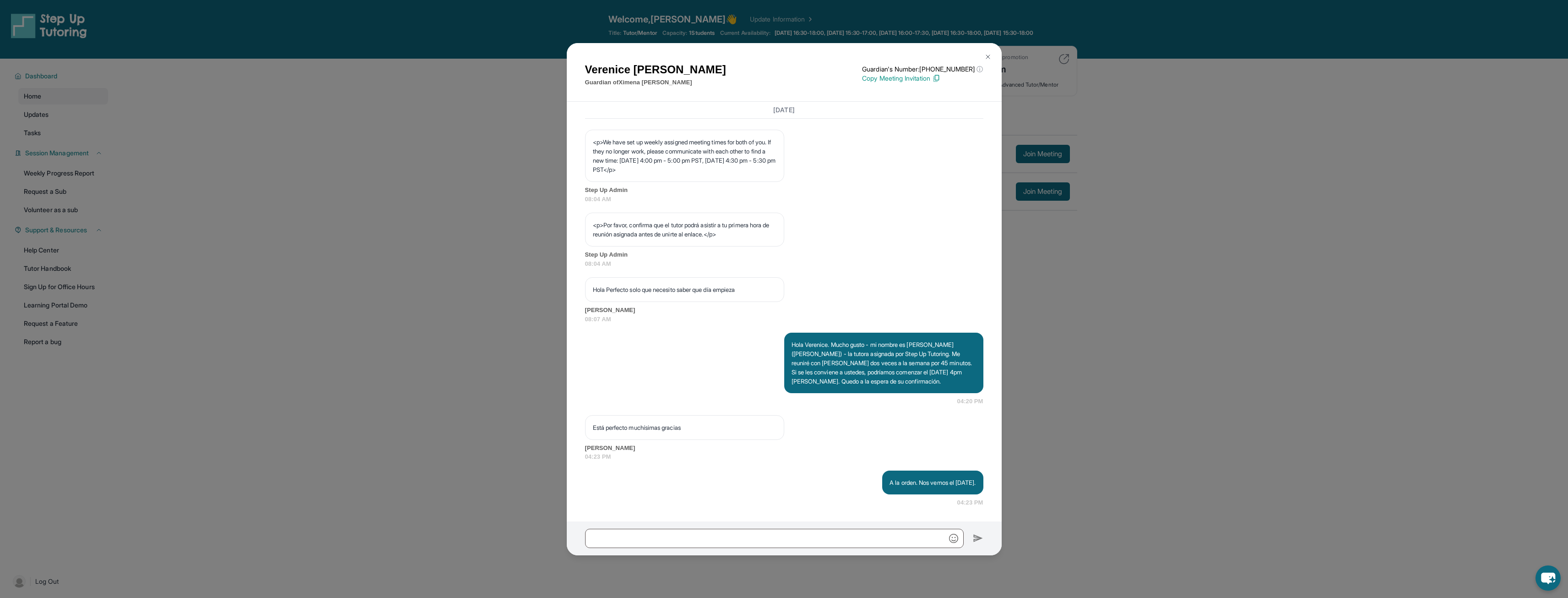
scroll to position [548, 0]
click at [786, 54] on img at bounding box center [988, 57] width 7 height 7
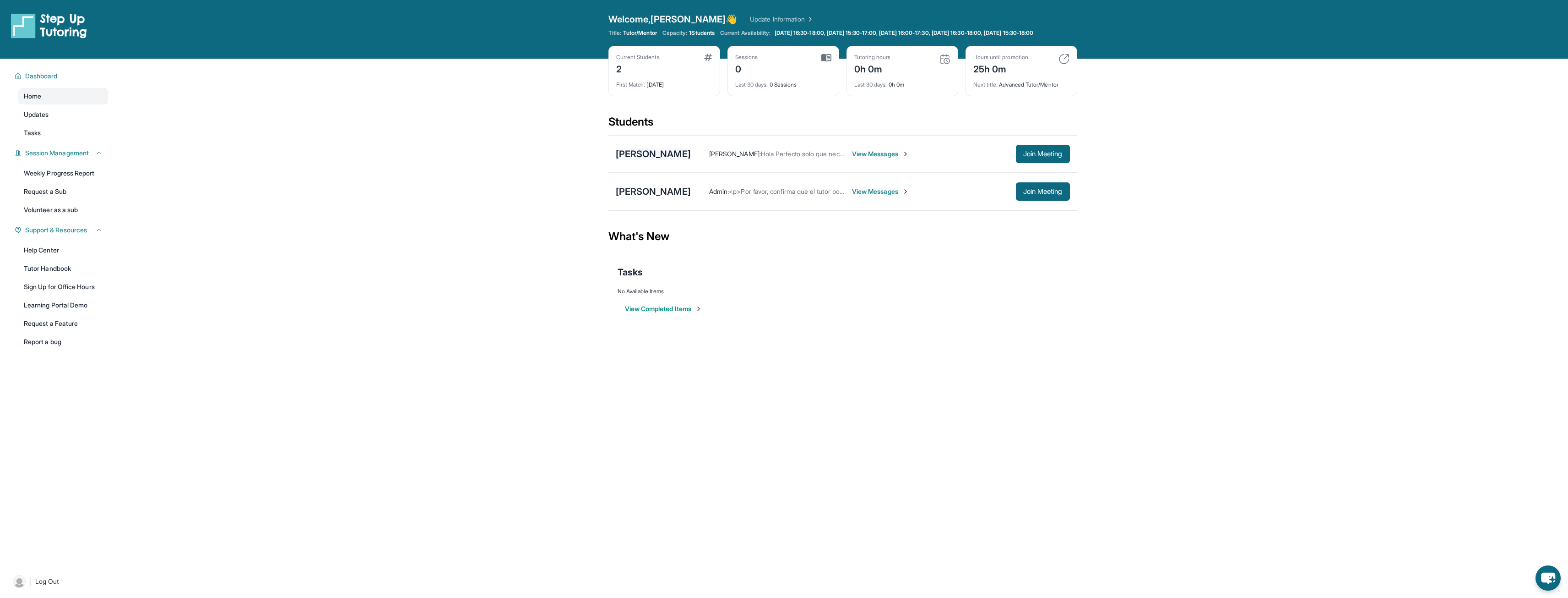
click at [629, 160] on div "[PERSON_NAME]" at bounding box center [653, 154] width 75 height 13
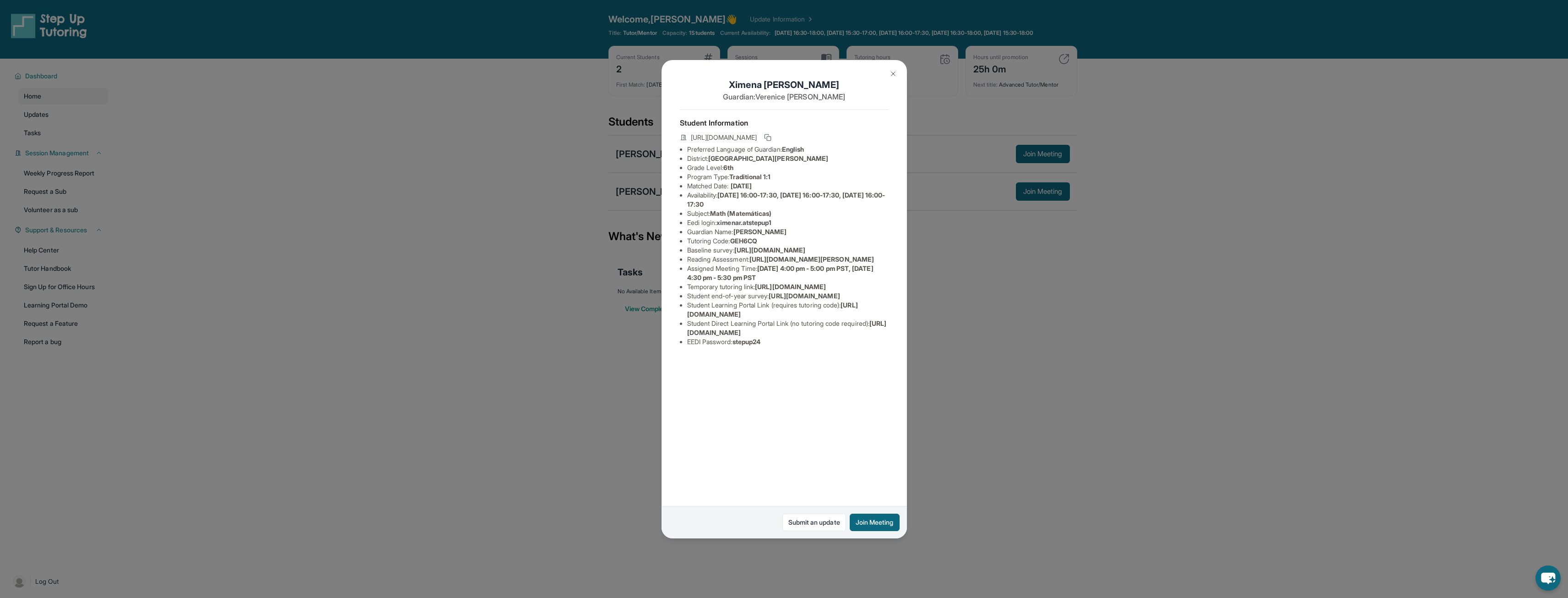
click at [734, 254] on span "[URL][DOMAIN_NAME]" at bounding box center [769, 249] width 71 height 7
click at [786, 254] on span "[URL][DOMAIN_NAME]" at bounding box center [769, 249] width 71 height 7
click at [786, 263] on span "[URL][DOMAIN_NAME][PERSON_NAME]" at bounding box center [811, 259] width 125 height 7
drag, startPoint x: 884, startPoint y: 303, endPoint x: 757, endPoint y: 285, distance: 128.3
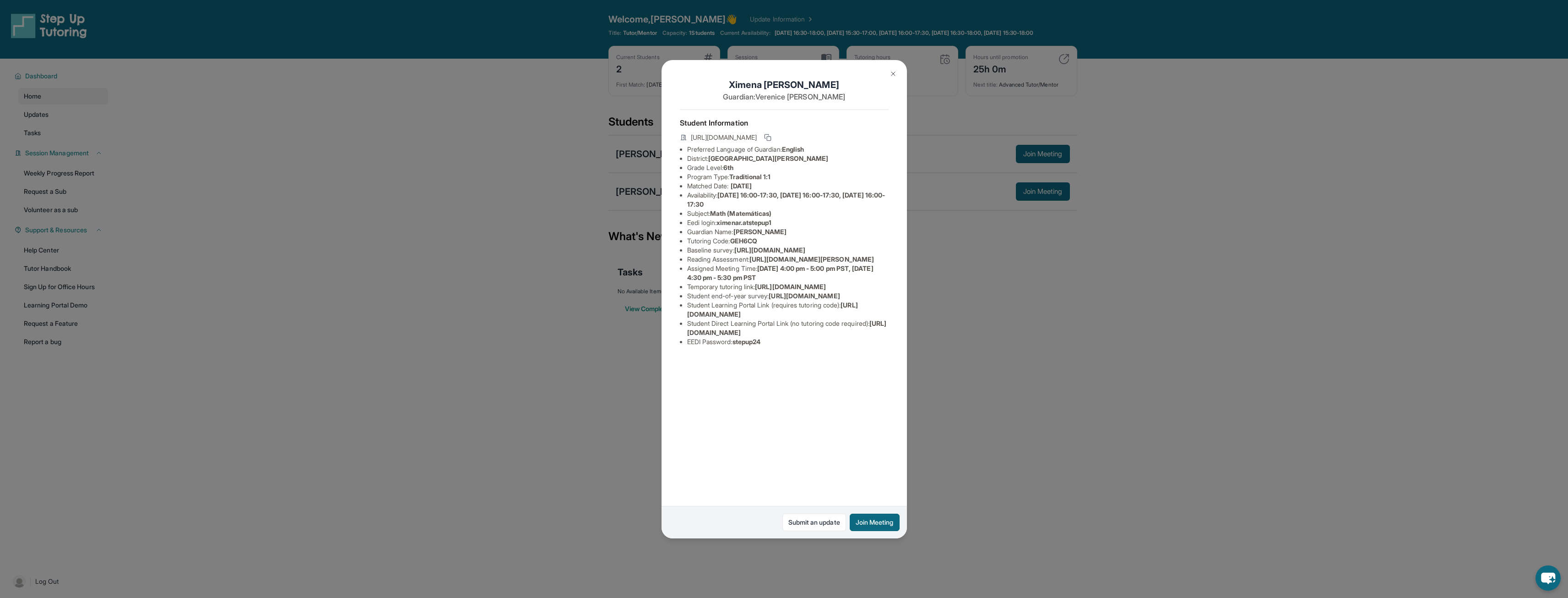
click at [757, 264] on li "Reading Assessment : [URL][DOMAIN_NAME][PERSON_NAME]" at bounding box center [788, 259] width 202 height 9
copy span "[URL][DOMAIN_NAME][PERSON_NAME]"
click at [786, 362] on div "[PERSON_NAME] Guardian: [PERSON_NAME] Student Information [URL][DOMAIN_NAME] Pr…" at bounding box center [784, 299] width 1568 height 598
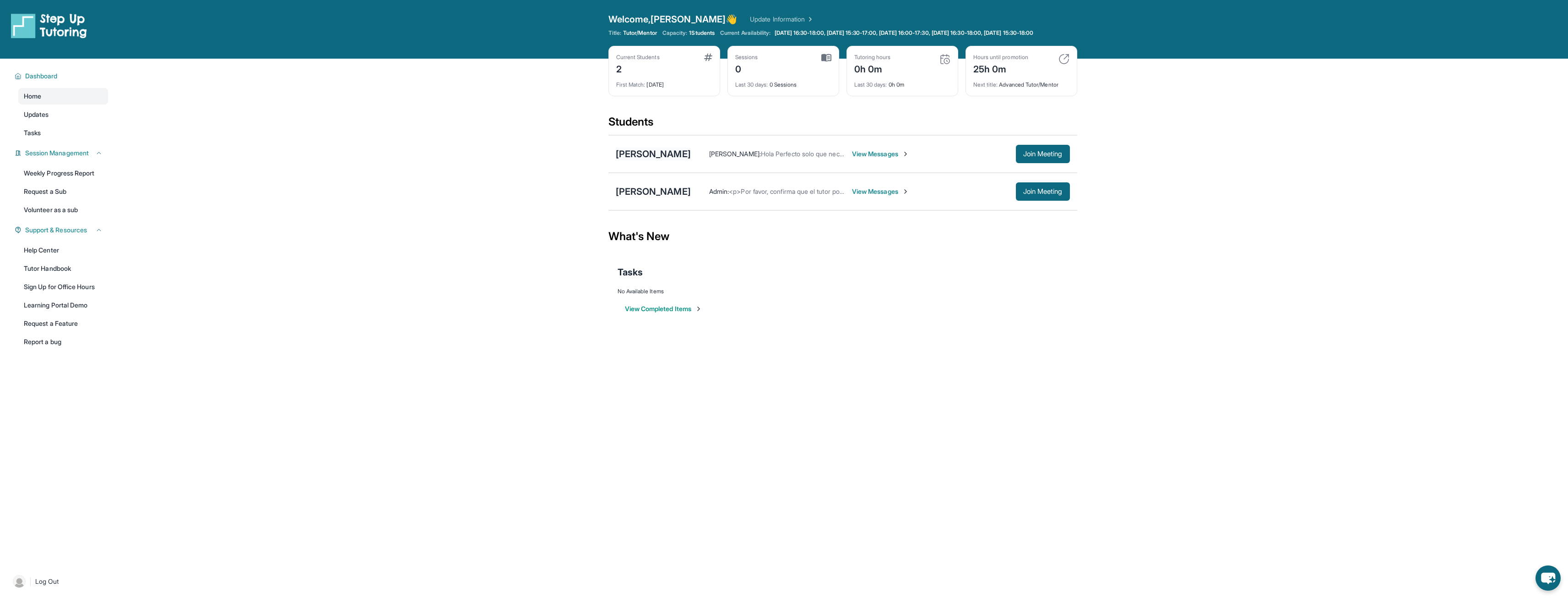
click at [640, 161] on div "[PERSON_NAME]" at bounding box center [653, 154] width 75 height 13
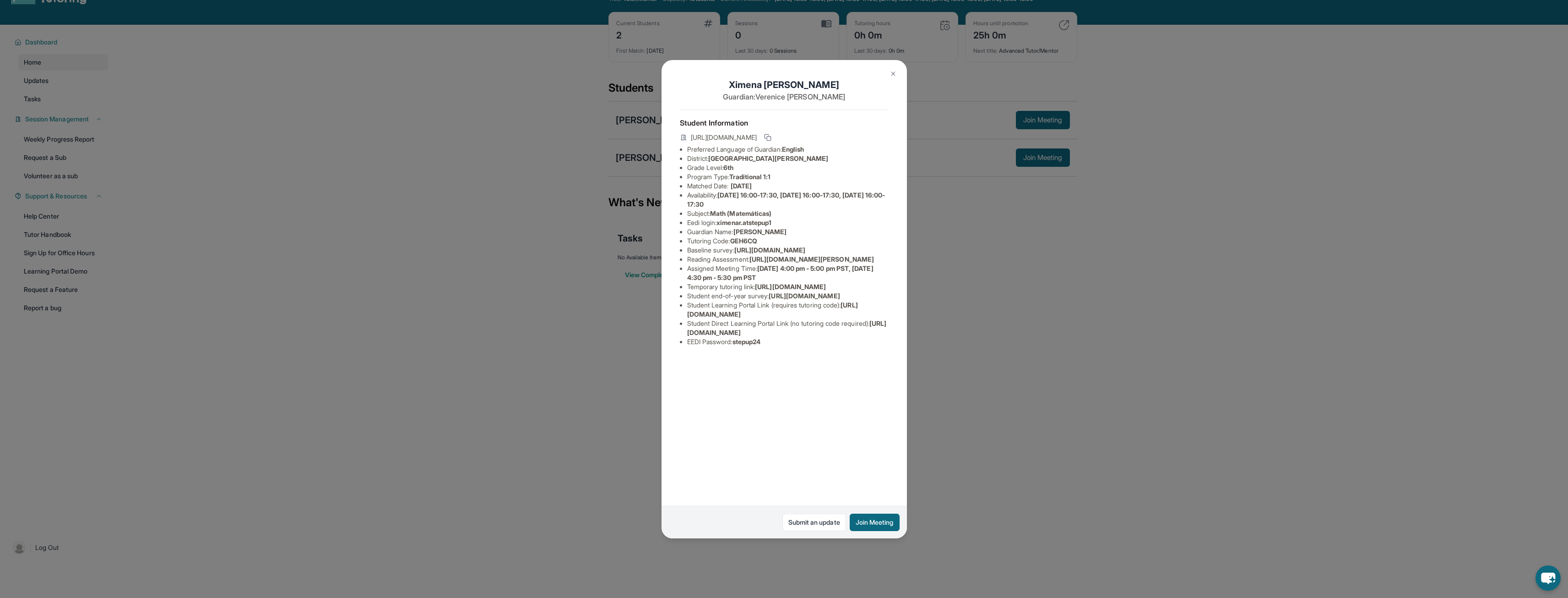
scroll to position [66, 0]
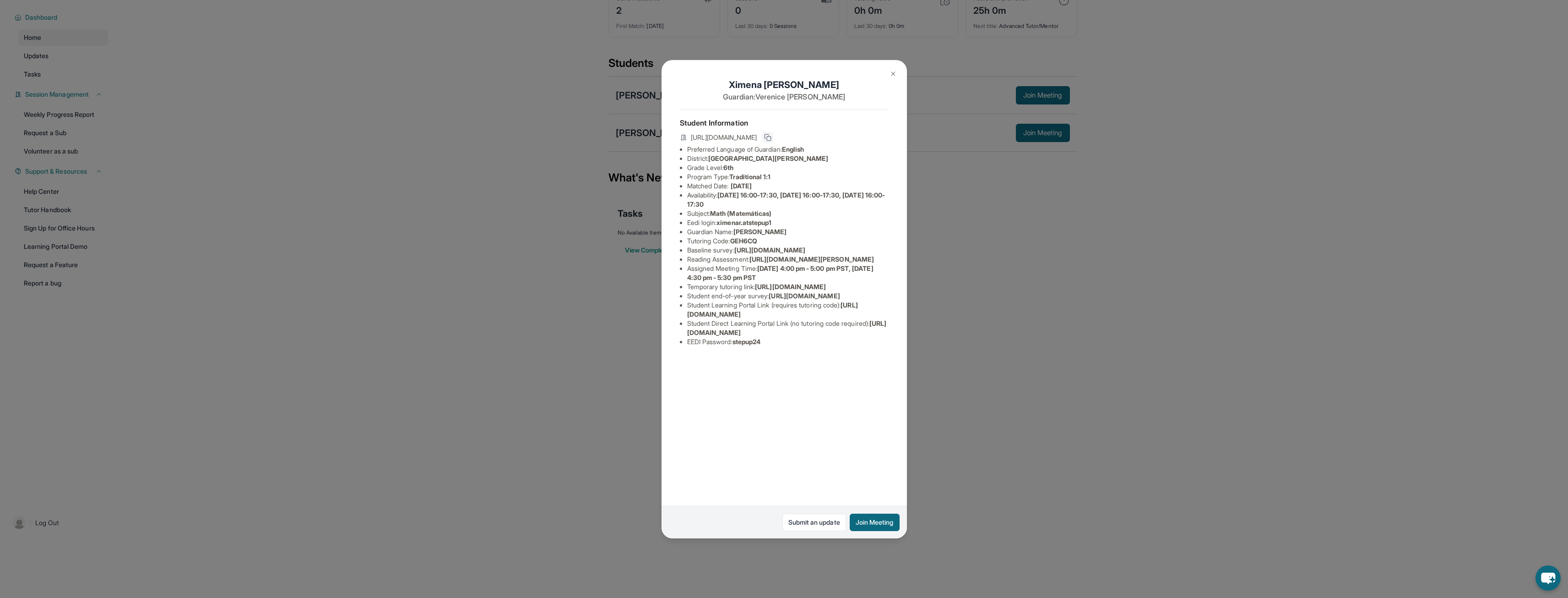
click at [772, 139] on icon at bounding box center [768, 137] width 7 height 7
click at [786, 74] on img at bounding box center [893, 74] width 7 height 7
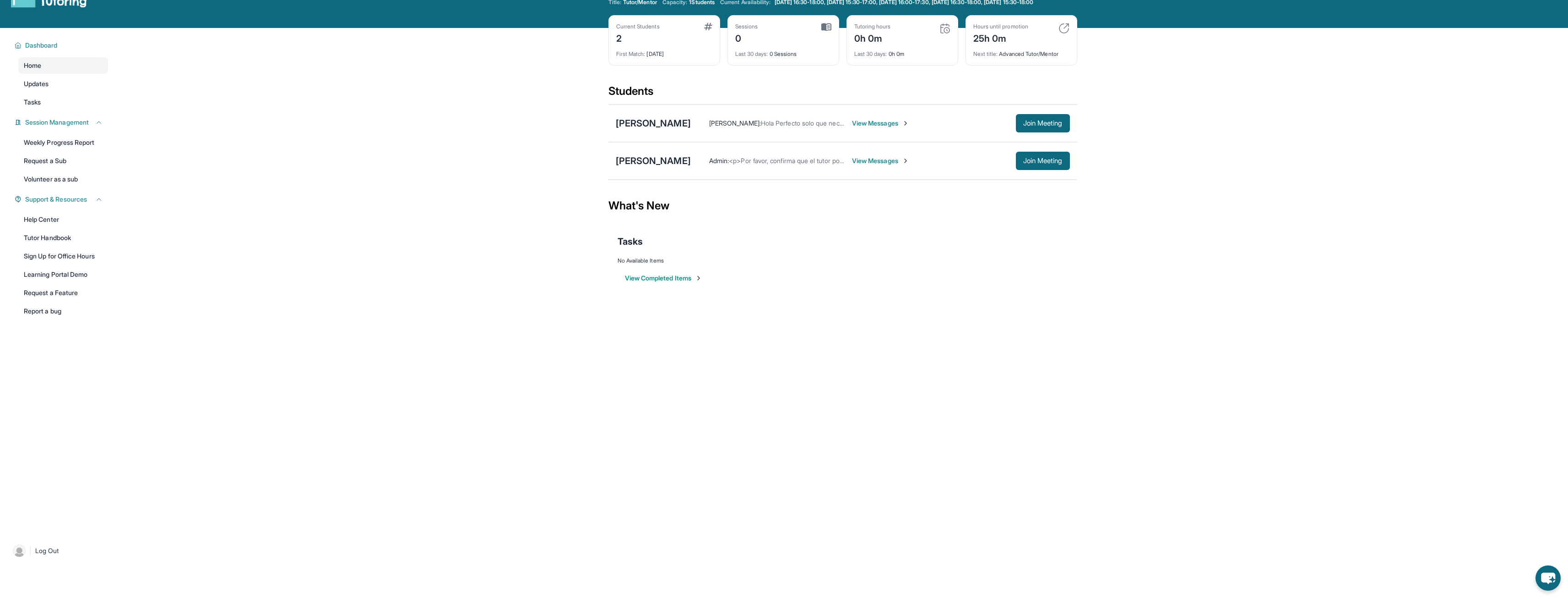
scroll to position [0, 0]
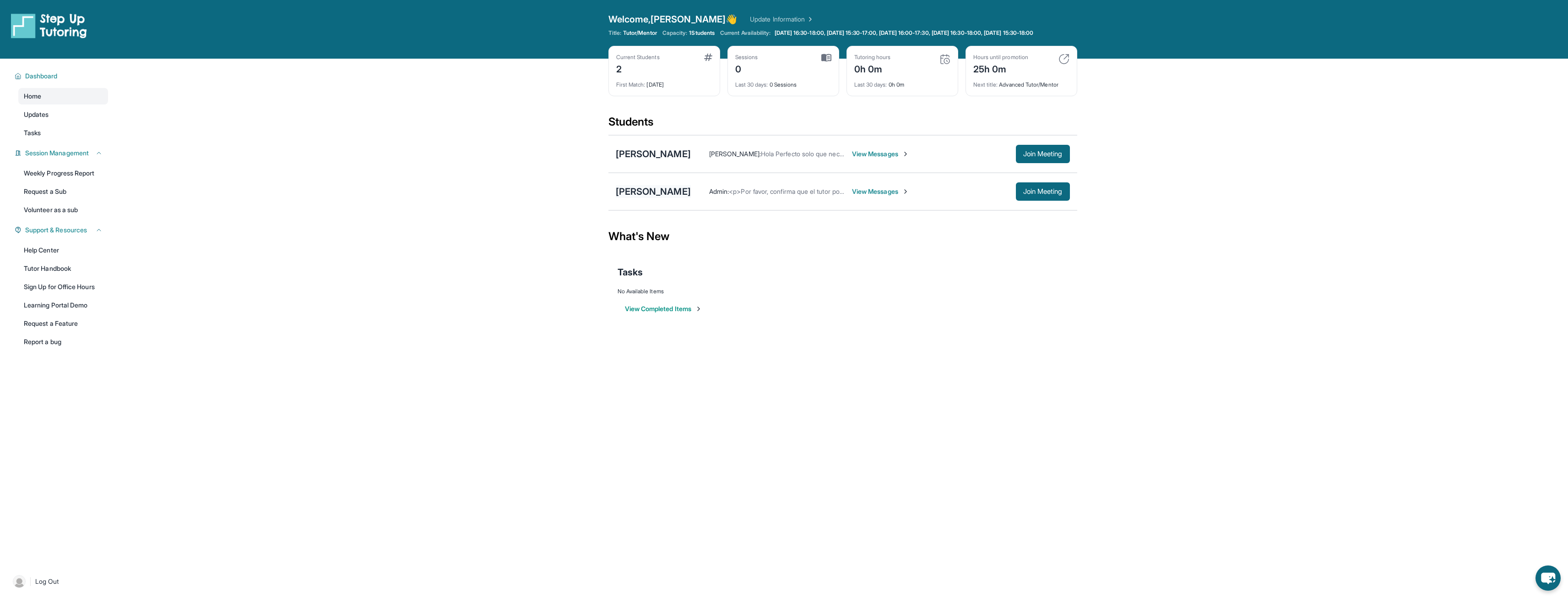
click at [653, 198] on div "[PERSON_NAME]" at bounding box center [653, 191] width 75 height 13
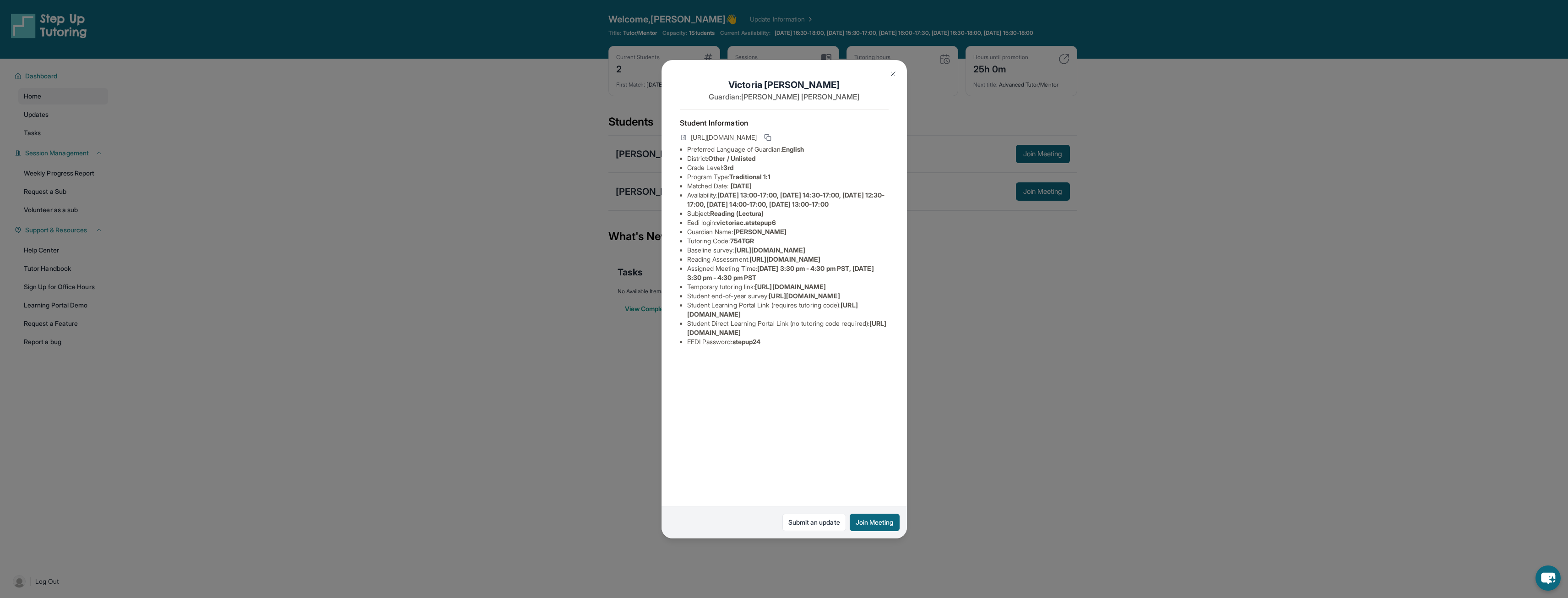
click at [786, 70] on img at bounding box center [893, 74] width 7 height 7
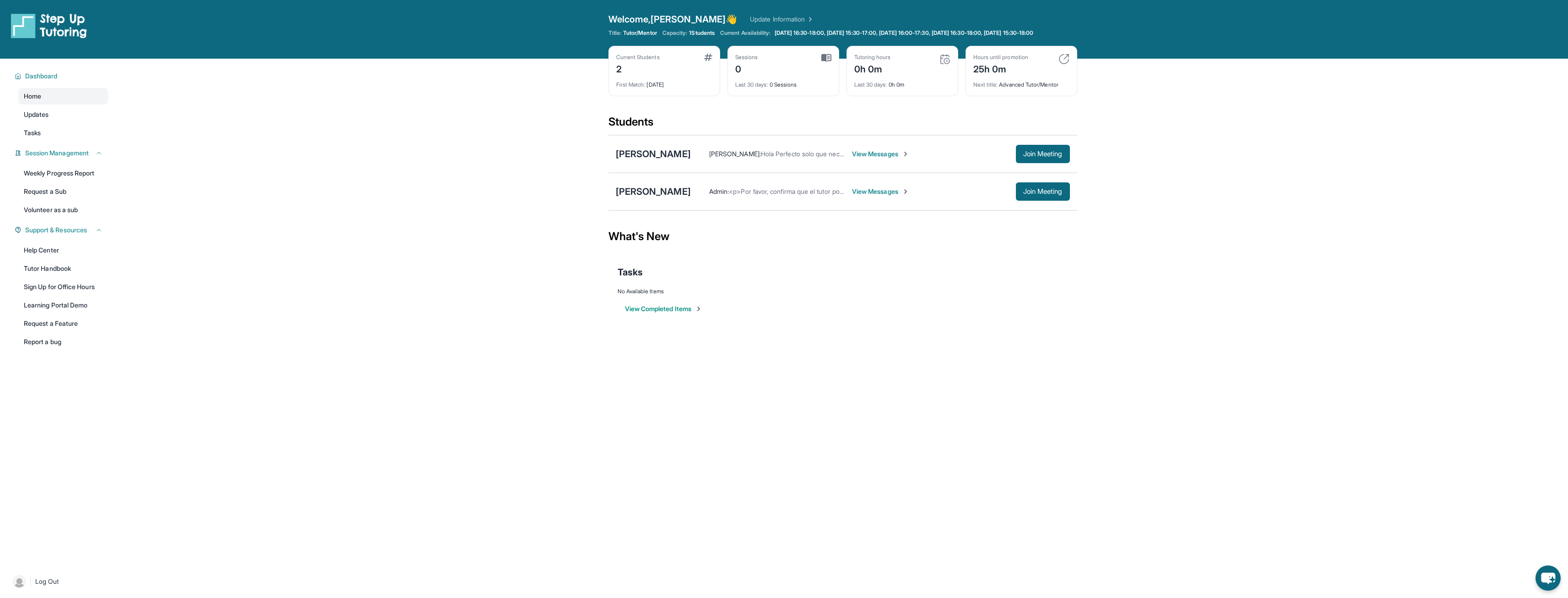
click at [786, 194] on span "View Messages" at bounding box center [881, 191] width 57 height 9
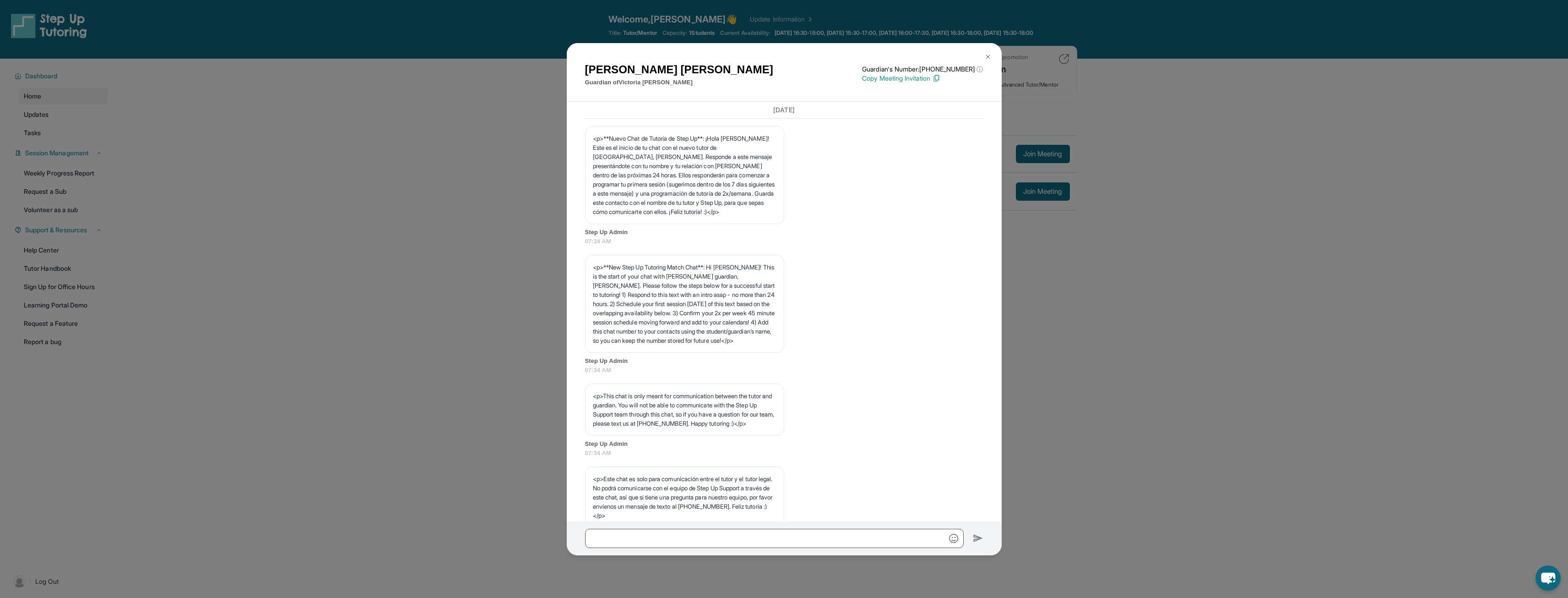
click at [786, 59] on img at bounding box center [988, 57] width 7 height 7
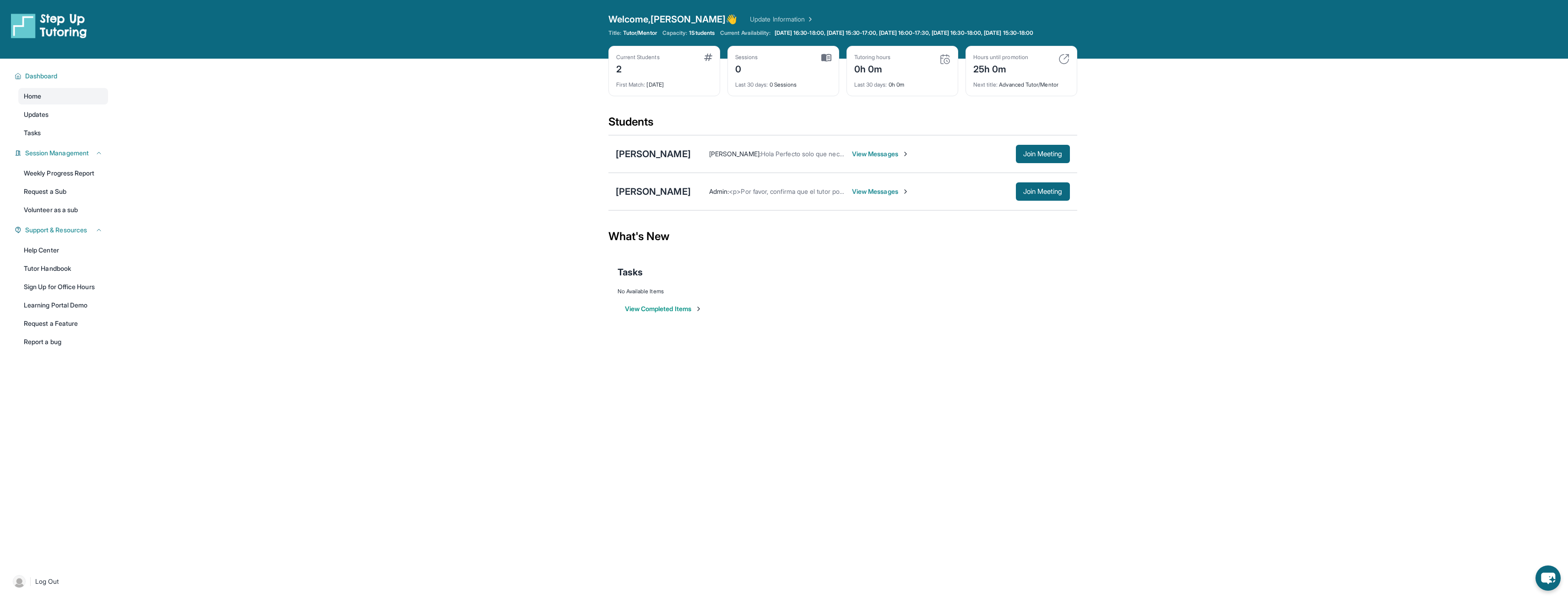
click at [786, 196] on span "View Messages" at bounding box center [881, 191] width 57 height 9
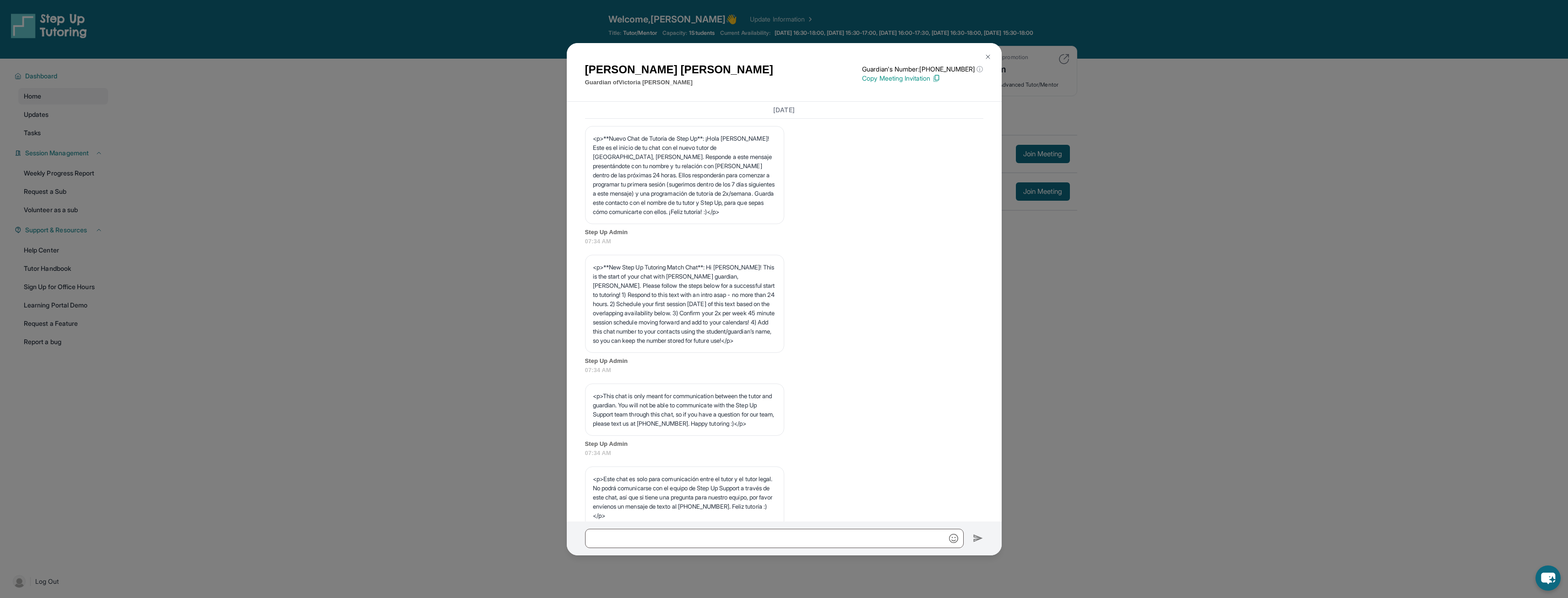
click at [786, 60] on img at bounding box center [988, 57] width 7 height 7
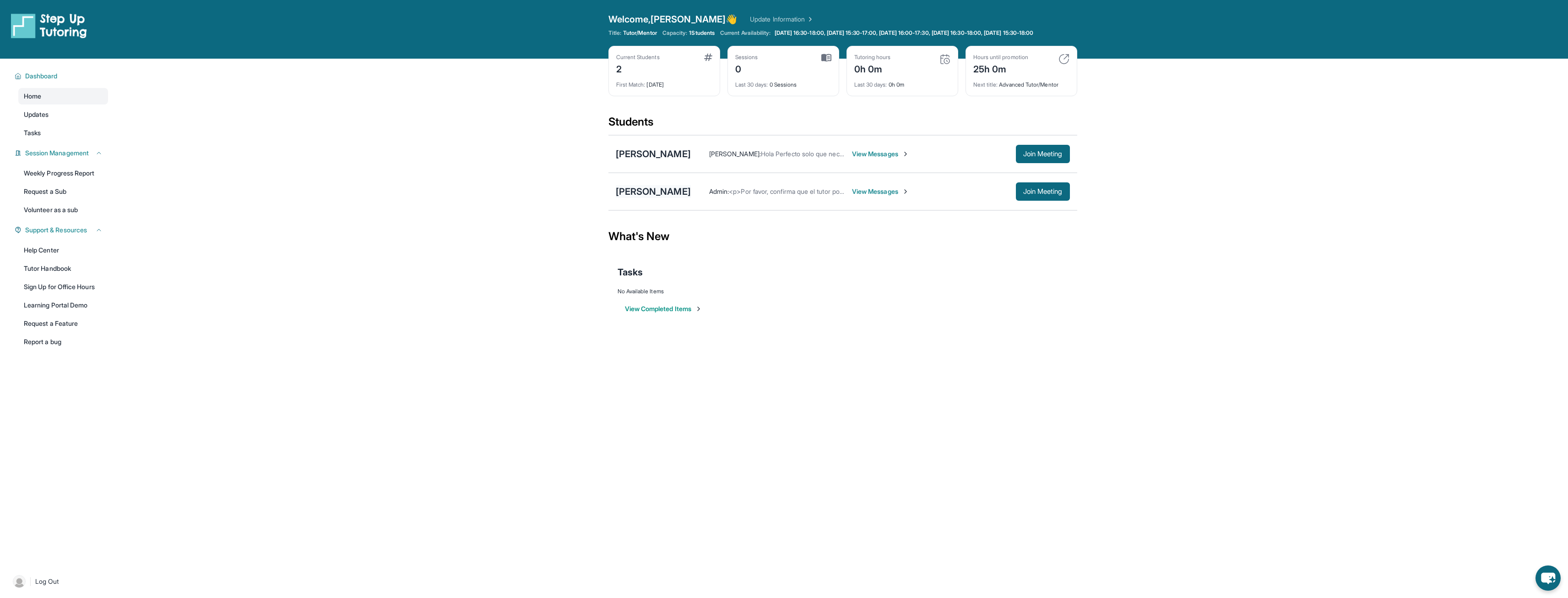
click at [640, 198] on div "[PERSON_NAME]" at bounding box center [653, 191] width 75 height 13
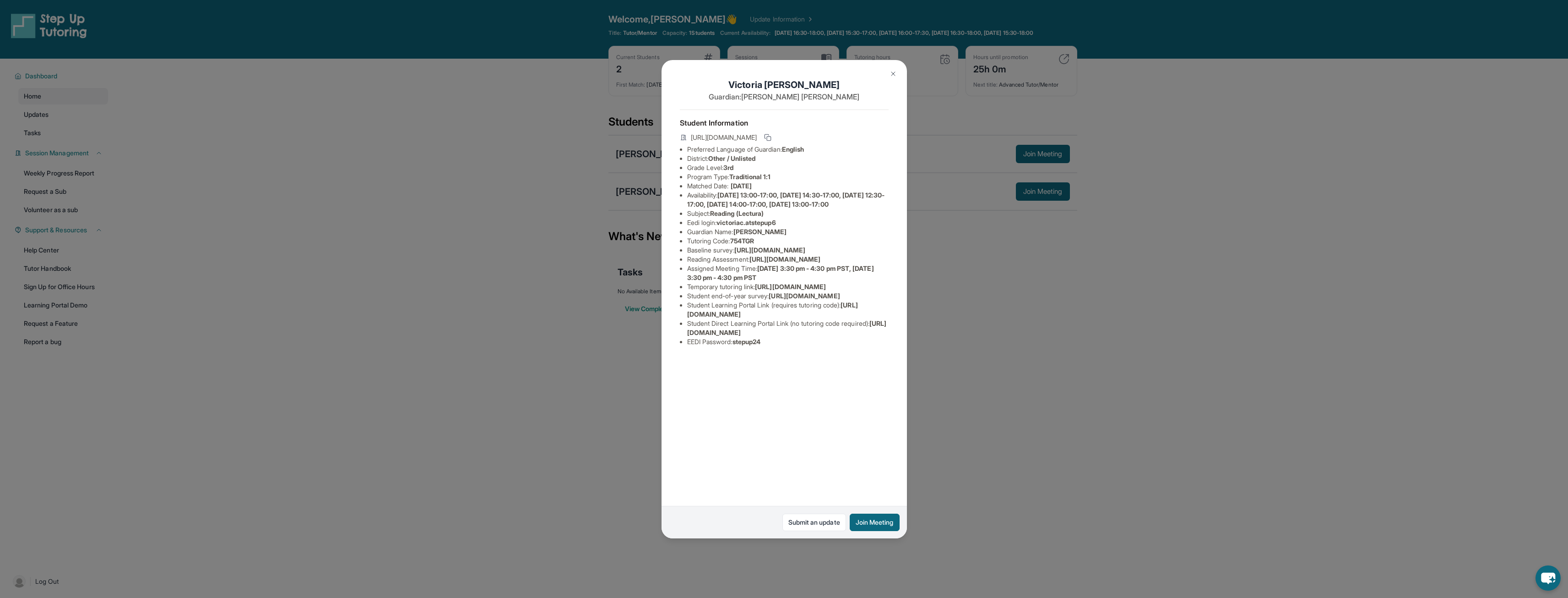
click at [786, 72] on img at bounding box center [893, 74] width 7 height 7
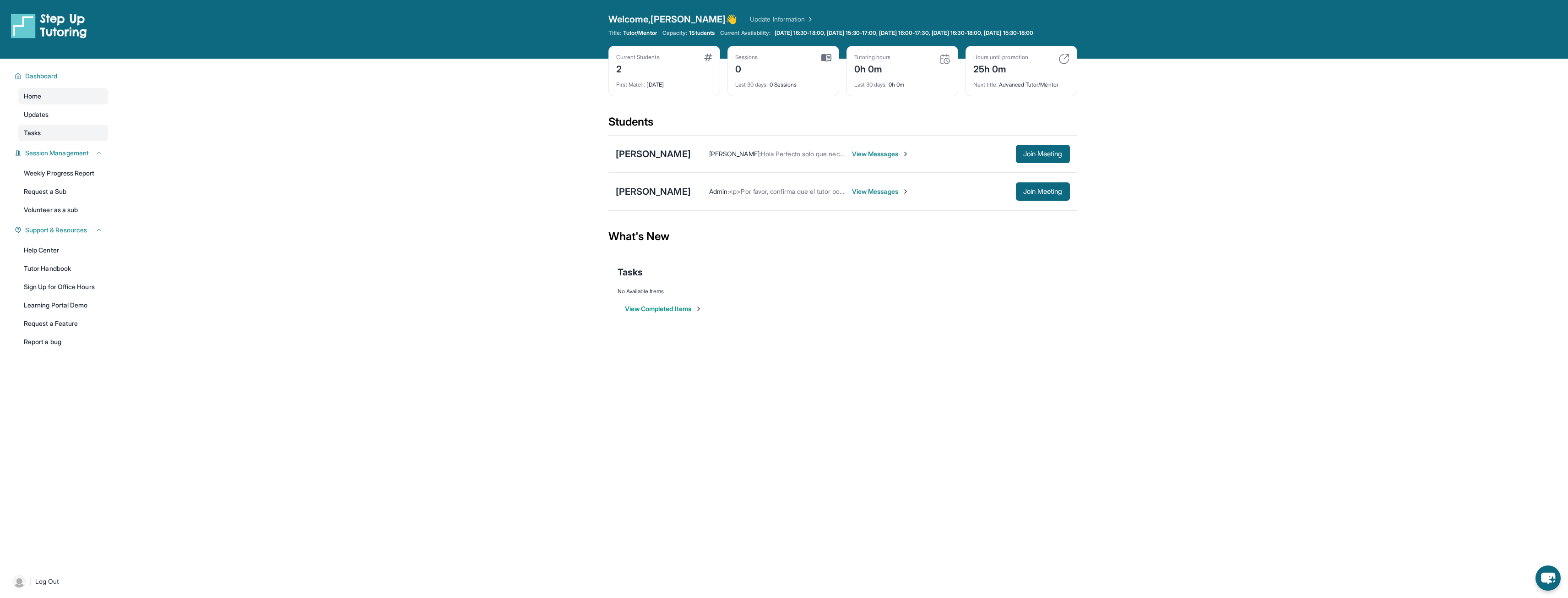
click at [54, 136] on link "Tasks" at bounding box center [63, 133] width 90 height 16
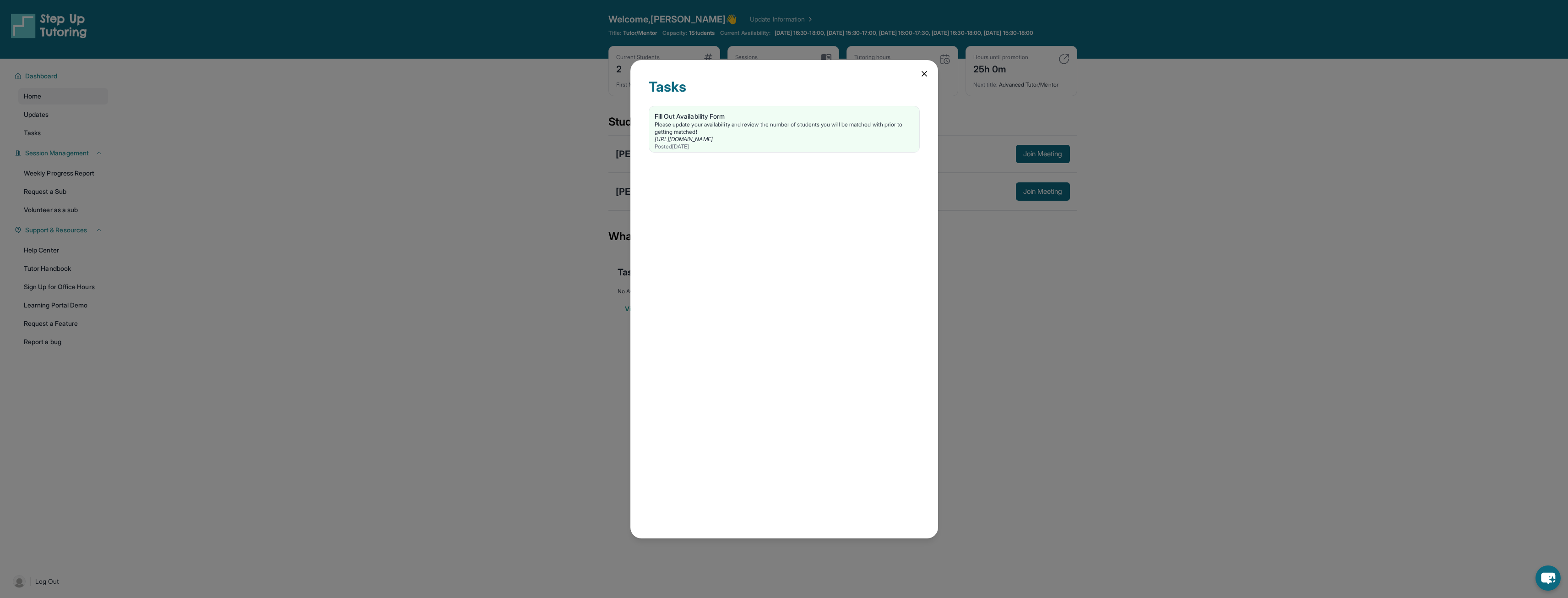
click at [786, 76] on icon at bounding box center [925, 74] width 9 height 9
